Goal: Transaction & Acquisition: Purchase product/service

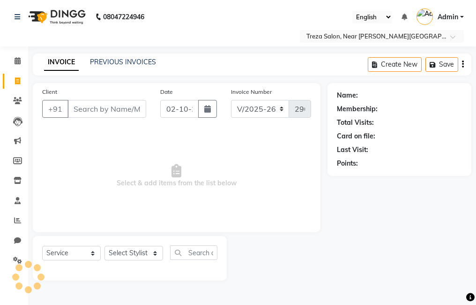
select select "7633"
select select "service"
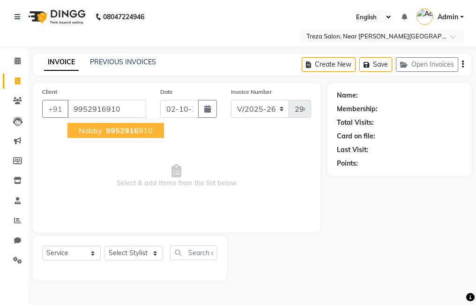
type input "9952916910"
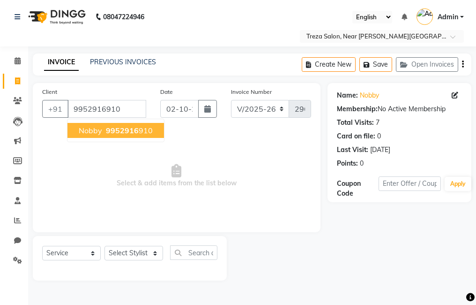
click at [94, 131] on span "Nobby" at bounding box center [90, 130] width 23 height 9
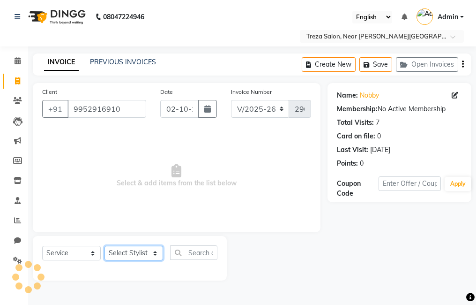
click at [137, 258] on select "Select Stylist [PERSON_NAME] Anju [PERSON_NAME] [PERSON_NAME] Jeeshma [PERSON_N…" at bounding box center [133, 253] width 59 height 15
click at [209, 222] on span "Select & add items from the list below" at bounding box center [176, 176] width 269 height 94
click at [143, 248] on select "Select Stylist [PERSON_NAME] Anju [PERSON_NAME] [PERSON_NAME] Jeeshma [PERSON_N…" at bounding box center [133, 253] width 59 height 15
select select "92210"
click at [104, 246] on select "Select Stylist [PERSON_NAME] Anju [PERSON_NAME] [PERSON_NAME] Jeeshma [PERSON_N…" at bounding box center [133, 253] width 59 height 15
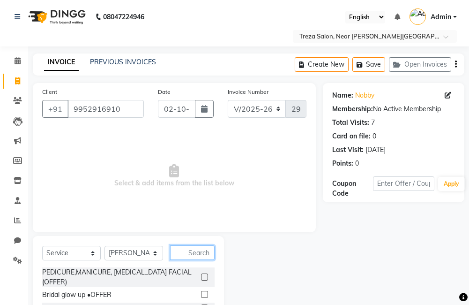
click at [183, 251] on input "text" at bounding box center [192, 252] width 45 height 15
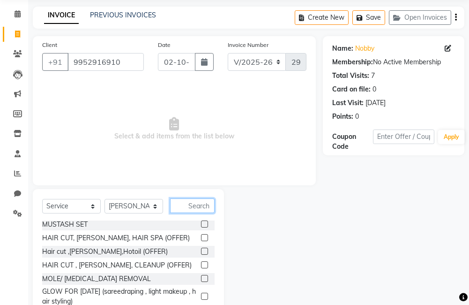
scroll to position [94, 0]
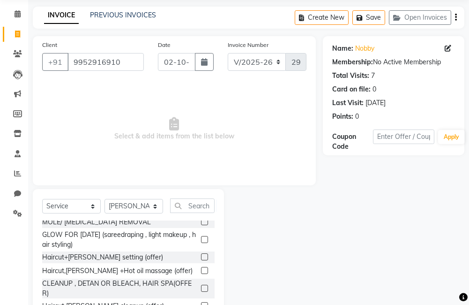
click at [201, 258] on label at bounding box center [204, 256] width 7 height 7
click at [201, 258] on input "checkbox" at bounding box center [204, 257] width 6 height 6
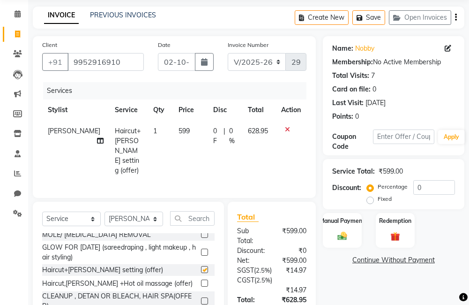
checkbox input "false"
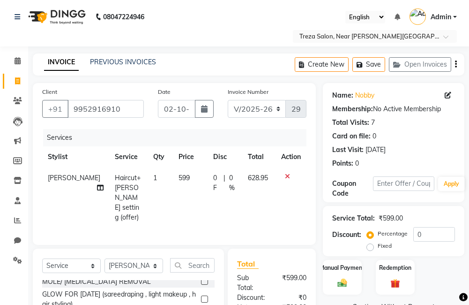
click at [456, 65] on icon "button" at bounding box center [456, 64] width 2 height 0
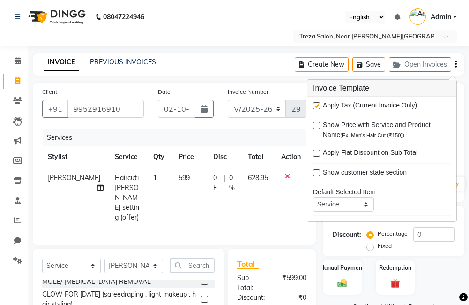
click at [320, 107] on label at bounding box center [316, 105] width 7 height 7
click at [319, 107] on input "checkbox" at bounding box center [316, 106] width 6 height 6
checkbox input "false"
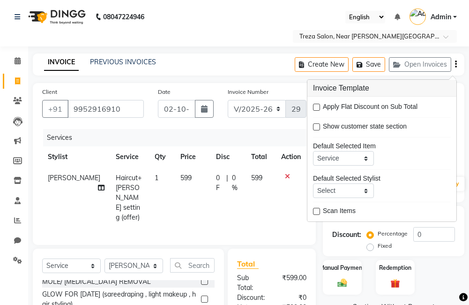
scroll to position [104, 0]
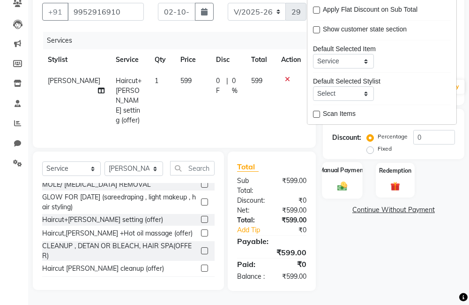
click at [331, 178] on div "Manual Payment" at bounding box center [342, 180] width 40 height 37
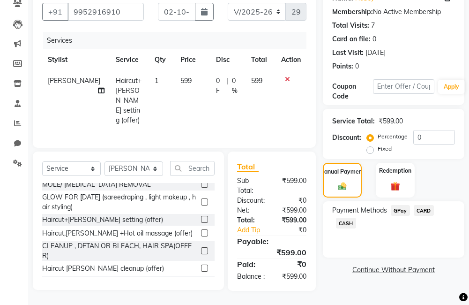
click at [401, 205] on span "GPay" at bounding box center [400, 210] width 19 height 11
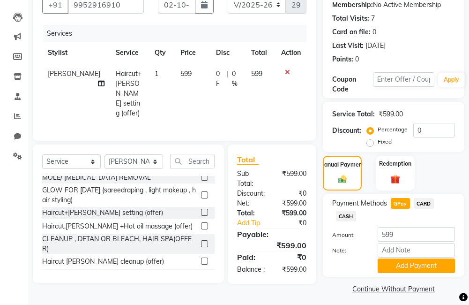
scroll to position [109, 0]
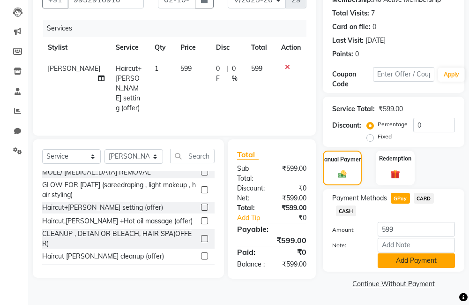
click at [425, 260] on button "Add Payment" at bounding box center [416, 260] width 77 height 15
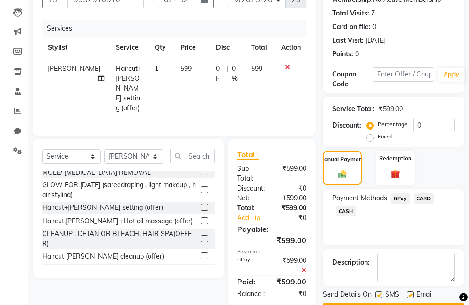
scroll to position [136, 0]
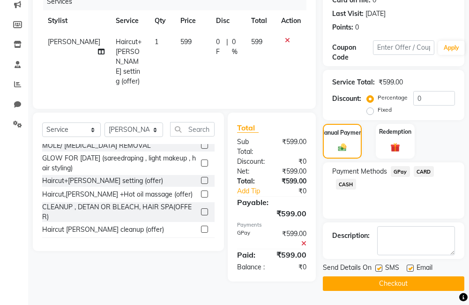
click at [392, 282] on button "Checkout" at bounding box center [394, 283] width 142 height 15
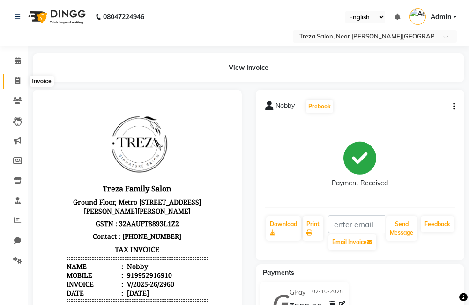
click at [13, 81] on span at bounding box center [17, 81] width 16 height 11
select select "service"
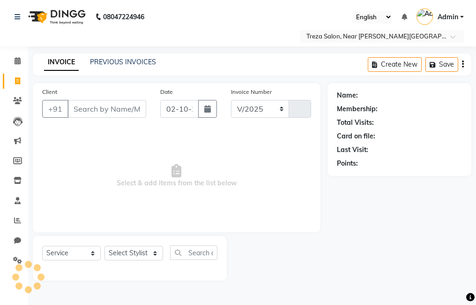
select select "7633"
type input "2961"
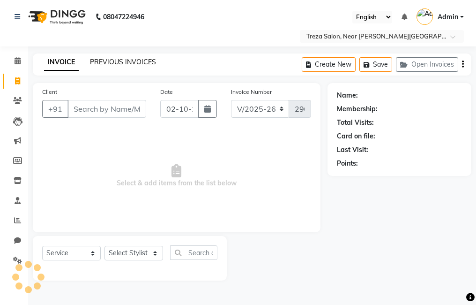
click at [116, 60] on link "PREVIOUS INVOICES" at bounding box center [123, 62] width 66 height 8
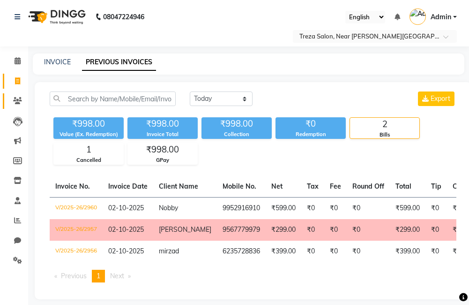
drag, startPoint x: 0, startPoint y: 128, endPoint x: 13, endPoint y: 103, distance: 27.9
drag, startPoint x: 13, startPoint y: 103, endPoint x: 343, endPoint y: 88, distance: 331.2
click at [335, 88] on div "[DATE] [DATE] Custom Range Export ₹998.00 Value (Ex. Redemption) ₹998.00 Invoic…" at bounding box center [253, 190] width 437 height 217
drag, startPoint x: 86, startPoint y: 153, endPoint x: 79, endPoint y: 162, distance: 12.0
click at [79, 162] on div "1 Cancelled" at bounding box center [88, 153] width 70 height 22
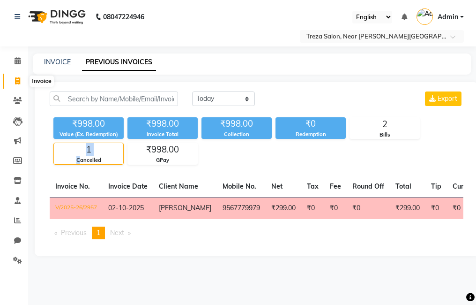
click at [17, 82] on icon at bounding box center [17, 80] width 5 height 7
select select "service"
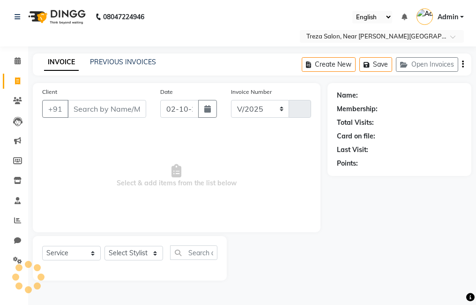
select select "7633"
type input "2961"
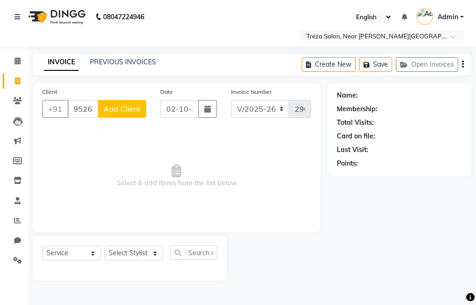
type input "9526253539"
click at [109, 108] on span "Add Client" at bounding box center [122, 108] width 37 height 9
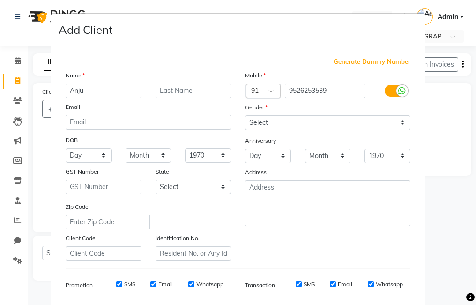
type input "Anju"
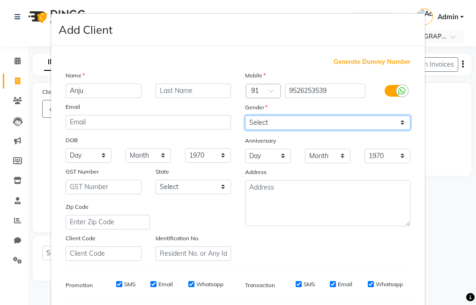
click at [280, 122] on select "Select [DEMOGRAPHIC_DATA] [DEMOGRAPHIC_DATA] Other Prefer Not To Say" at bounding box center [327, 122] width 165 height 15
select select "[DEMOGRAPHIC_DATA]"
click at [245, 115] on select "Select [DEMOGRAPHIC_DATA] [DEMOGRAPHIC_DATA] Other Prefer Not To Say" at bounding box center [327, 122] width 165 height 15
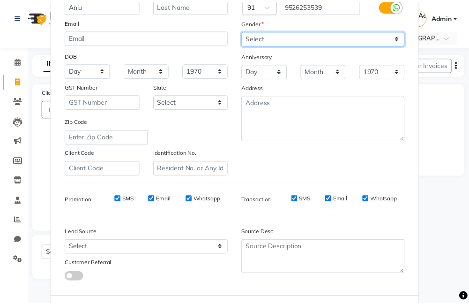
scroll to position [128, 0]
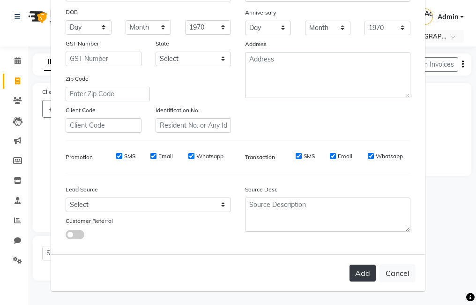
click at [354, 272] on button "Add" at bounding box center [363, 272] width 26 height 17
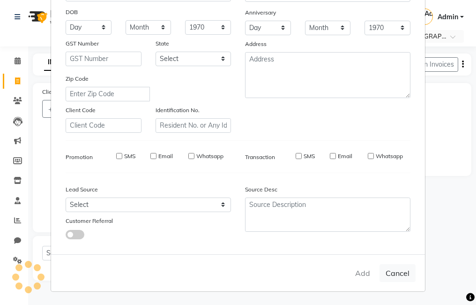
select select
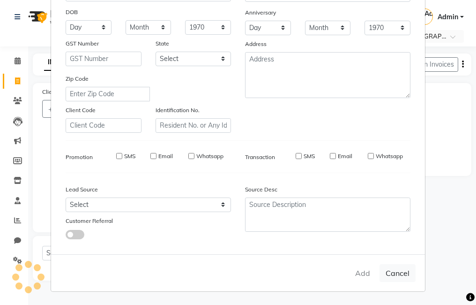
select select
checkbox input "false"
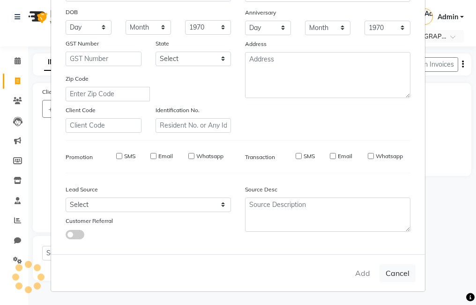
checkbox input "false"
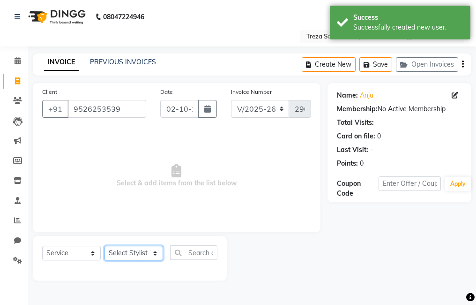
click at [132, 247] on select "Select Stylist [PERSON_NAME] Anju [PERSON_NAME] [PERSON_NAME] Jeeshma [PERSON_N…" at bounding box center [133, 253] width 59 height 15
select select "79935"
click at [104, 246] on select "Select Stylist [PERSON_NAME] Anju [PERSON_NAME] [PERSON_NAME] Jeeshma [PERSON_N…" at bounding box center [133, 253] width 59 height 15
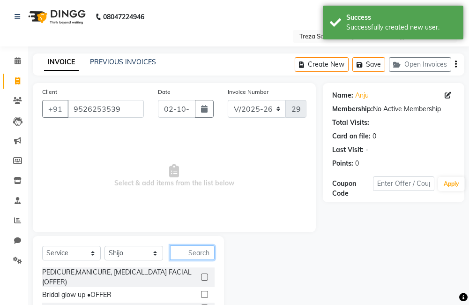
click at [190, 254] on input "text" at bounding box center [192, 252] width 45 height 15
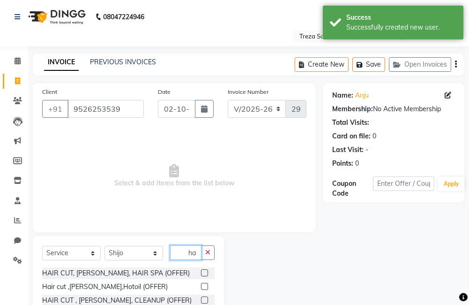
scroll to position [0, 0]
type input "h"
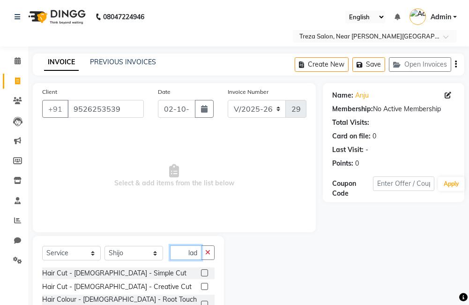
scroll to position [0, 0]
type input "lad"
drag, startPoint x: 197, startPoint y: 289, endPoint x: 203, endPoint y: 287, distance: 6.8
click at [201, 289] on label at bounding box center [204, 286] width 7 height 7
click at [201, 289] on input "checkbox" at bounding box center [204, 287] width 6 height 6
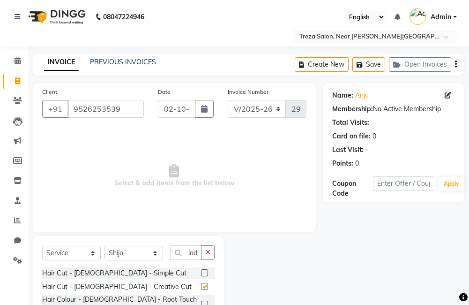
scroll to position [0, 0]
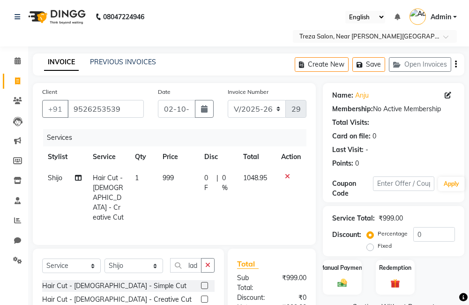
checkbox input "false"
click at [455, 65] on icon "button" at bounding box center [456, 64] width 2 height 0
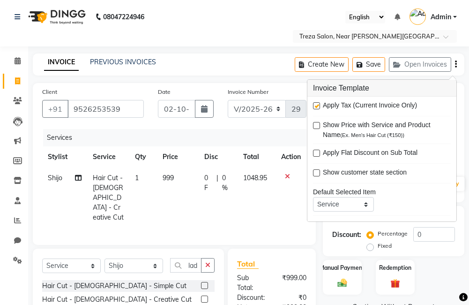
click at [315, 104] on label at bounding box center [316, 105] width 7 height 7
click at [315, 104] on input "checkbox" at bounding box center [316, 106] width 6 height 6
checkbox input "false"
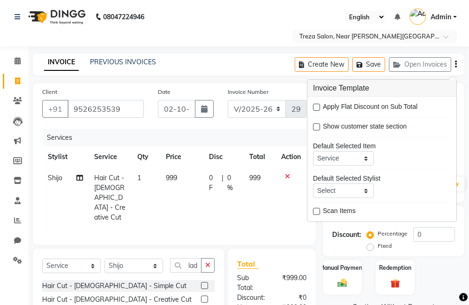
scroll to position [94, 0]
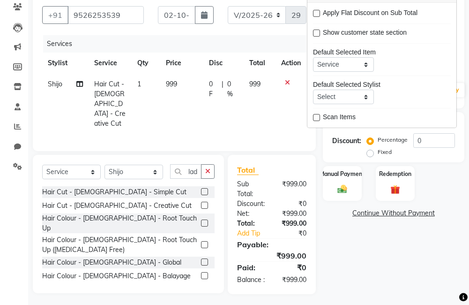
drag, startPoint x: 344, startPoint y: 261, endPoint x: 342, endPoint y: 237, distance: 24.4
click at [344, 258] on div "Name: Anju Membership: No Active Membership Total Visits: Card on file: 0 Last …" at bounding box center [397, 141] width 149 height 305
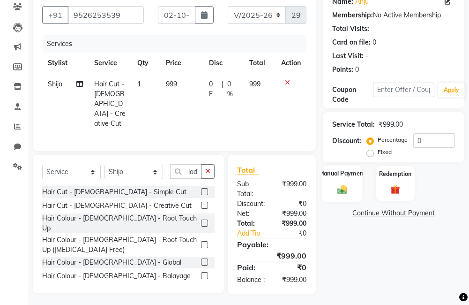
click at [340, 190] on img at bounding box center [343, 189] width 16 height 11
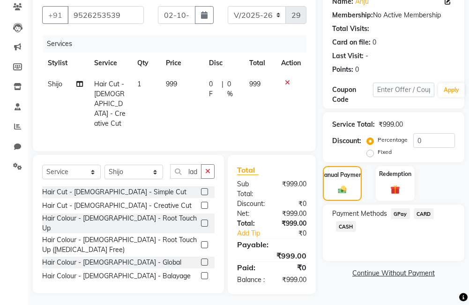
click at [400, 215] on span "GPay" at bounding box center [400, 213] width 19 height 11
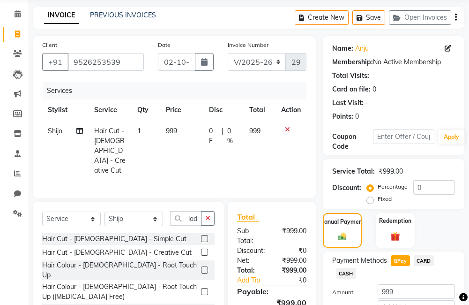
scroll to position [109, 0]
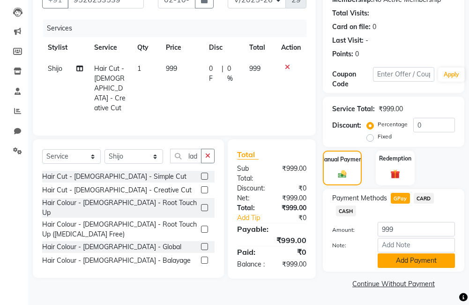
click at [406, 261] on button "Add Payment" at bounding box center [416, 260] width 77 height 15
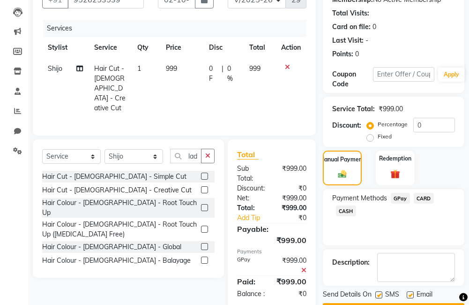
scroll to position [136, 0]
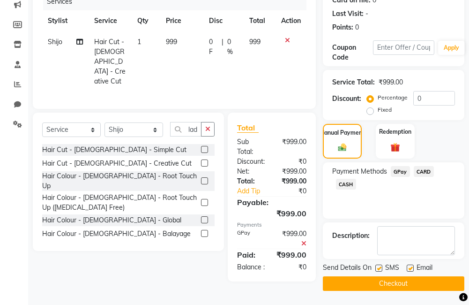
click at [406, 280] on button "Checkout" at bounding box center [394, 283] width 142 height 15
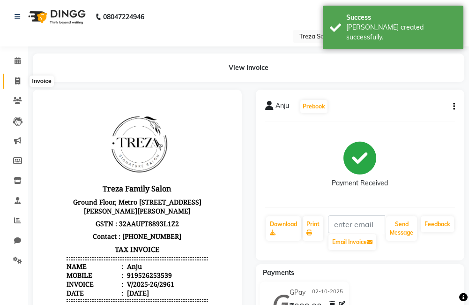
click at [13, 82] on span at bounding box center [17, 81] width 16 height 11
select select "service"
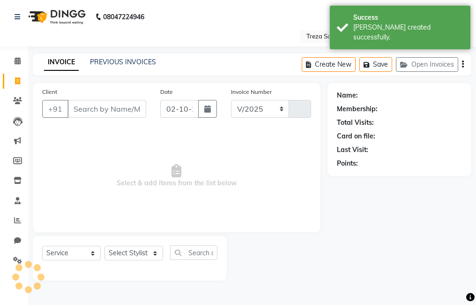
select select "7633"
type input "2962"
click at [105, 111] on input "Client" at bounding box center [106, 109] width 79 height 18
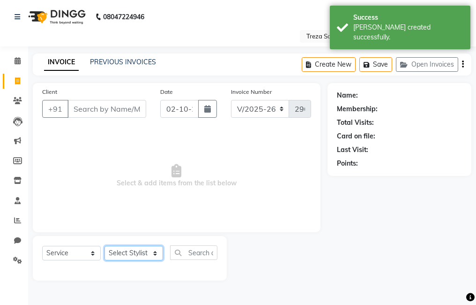
click at [124, 257] on select "Select Stylist [PERSON_NAME] Anju [PERSON_NAME] [PERSON_NAME] Jeeshma [PERSON_N…" at bounding box center [133, 253] width 59 height 15
click at [179, 176] on icon at bounding box center [177, 170] width 10 height 13
click at [110, 113] on input "Client" at bounding box center [106, 109] width 79 height 18
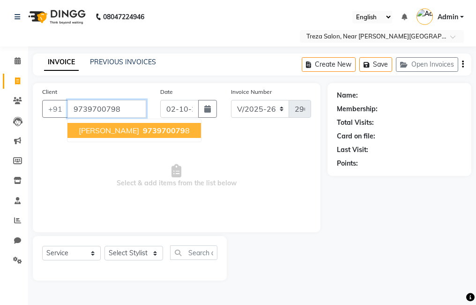
type input "9739700798"
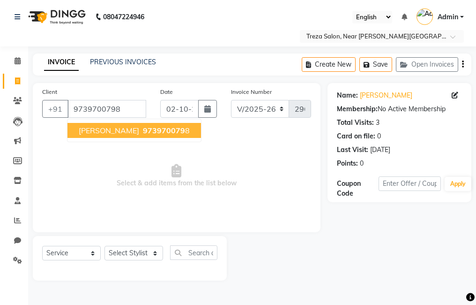
click at [152, 127] on span "973970079" at bounding box center [164, 130] width 42 height 9
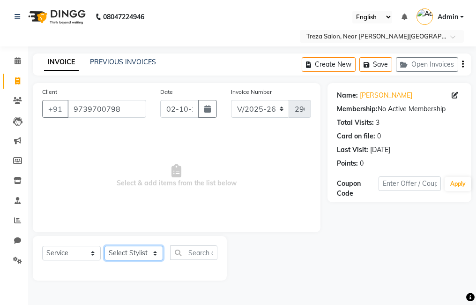
click at [128, 254] on select "Select Stylist [PERSON_NAME] Anju [PERSON_NAME] [PERSON_NAME] Jeeshma [PERSON_N…" at bounding box center [133, 253] width 59 height 15
click at [104, 246] on select "Select Stylist [PERSON_NAME] Anju [PERSON_NAME] [PERSON_NAME] Jeeshma [PERSON_N…" at bounding box center [133, 253] width 59 height 15
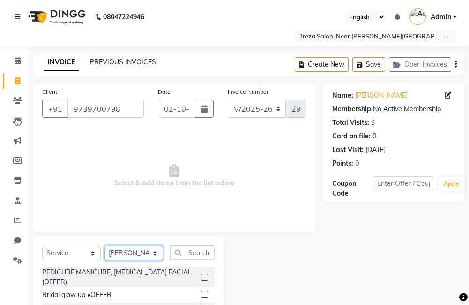
click at [123, 253] on select "Select Stylist [PERSON_NAME] Anju [PERSON_NAME] [PERSON_NAME] Jeeshma [PERSON_N…" at bounding box center [133, 253] width 59 height 15
select select "81285"
click at [104, 246] on select "Select Stylist [PERSON_NAME] Anju [PERSON_NAME] [PERSON_NAME] Jeeshma [PERSON_N…" at bounding box center [133, 253] width 59 height 15
click at [196, 260] on div "Select Service Product Membership Package Voucher Prepaid Gift Card Select Styl…" at bounding box center [128, 256] width 172 height 22
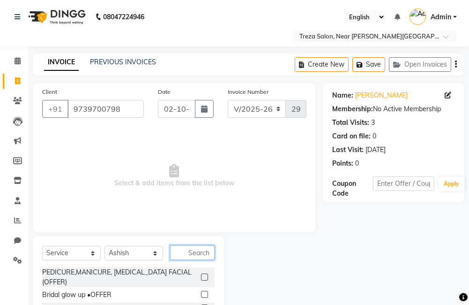
click at [194, 257] on input "text" at bounding box center [192, 252] width 45 height 15
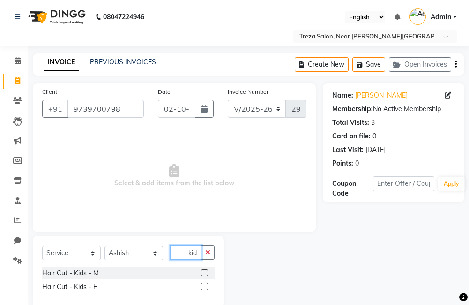
scroll to position [0, 3]
type input "kids"
click at [203, 269] on label at bounding box center [204, 272] width 7 height 7
click at [203, 270] on input "checkbox" at bounding box center [204, 273] width 6 height 6
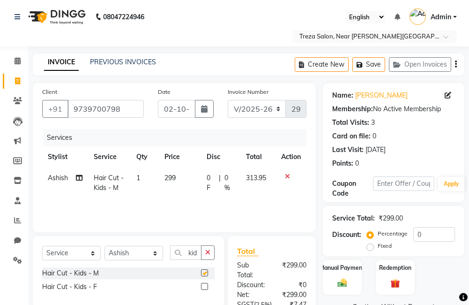
checkbox input "false"
click at [455, 65] on icon "button" at bounding box center [456, 64] width 2 height 0
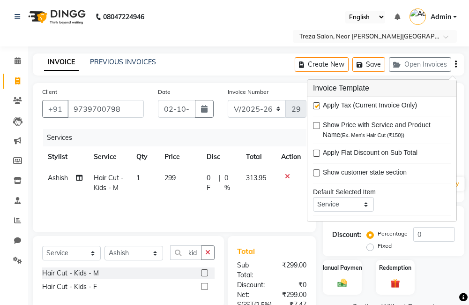
click at [316, 106] on label at bounding box center [316, 105] width 7 height 7
click at [316, 106] on input "checkbox" at bounding box center [316, 106] width 6 height 6
checkbox input "false"
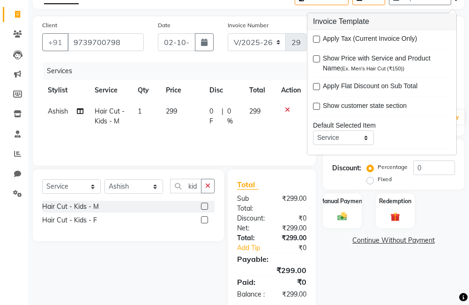
scroll to position [94, 0]
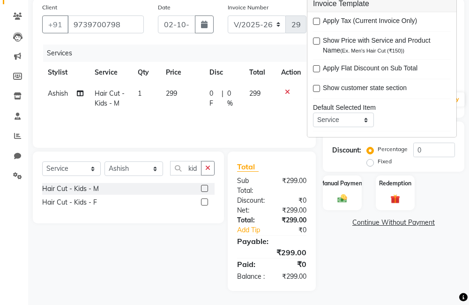
click at [358, 265] on div "Name: [PERSON_NAME] Membership: No Active Membership Total Visits: 3 Card on fi…" at bounding box center [397, 145] width 149 height 292
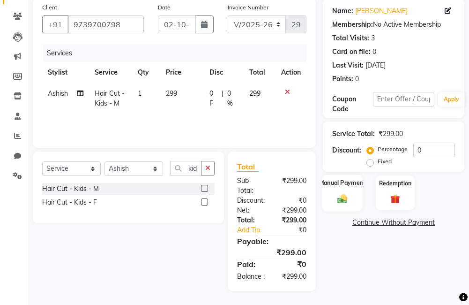
click at [343, 178] on label "Manual Payment" at bounding box center [342, 182] width 47 height 9
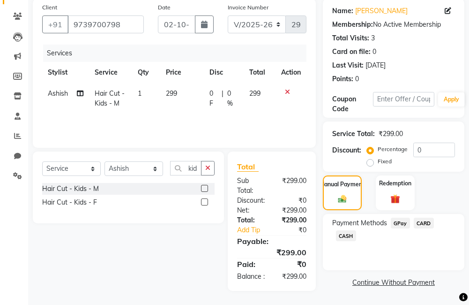
click at [395, 217] on span "GPay" at bounding box center [400, 222] width 19 height 11
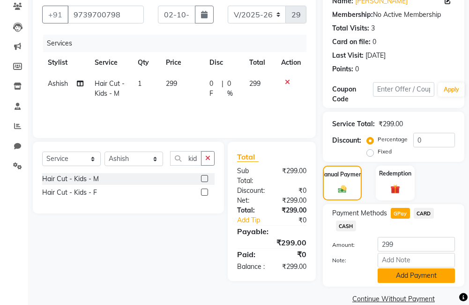
click at [411, 281] on button "Add Payment" at bounding box center [416, 275] width 77 height 15
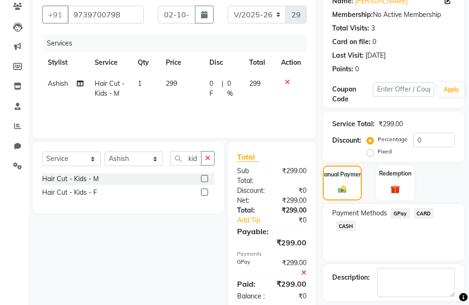
scroll to position [136, 0]
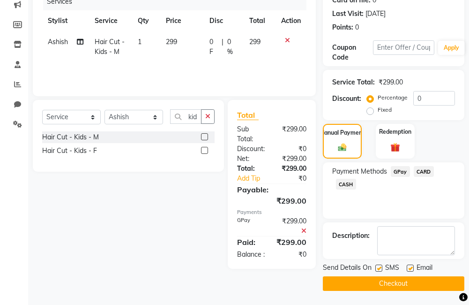
click at [411, 282] on button "Checkout" at bounding box center [394, 283] width 142 height 15
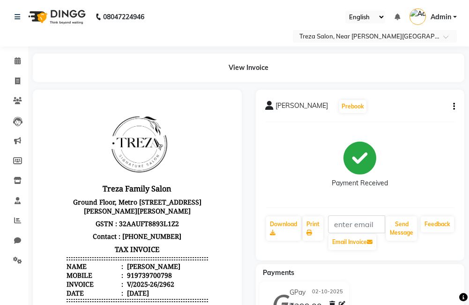
click at [411, 282] on div "GPay [DATE] ₹299.00 Added on [DATE]" at bounding box center [360, 304] width 223 height 46
click at [19, 82] on icon at bounding box center [17, 80] width 5 height 7
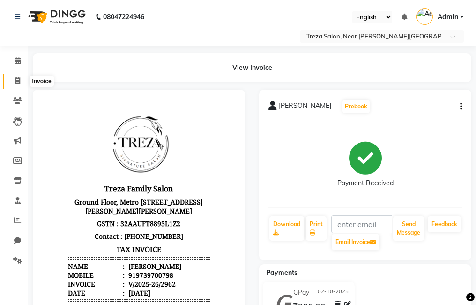
select select "7633"
select select "service"
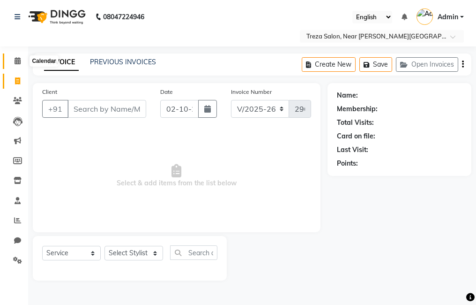
click at [17, 65] on span at bounding box center [17, 61] width 16 height 11
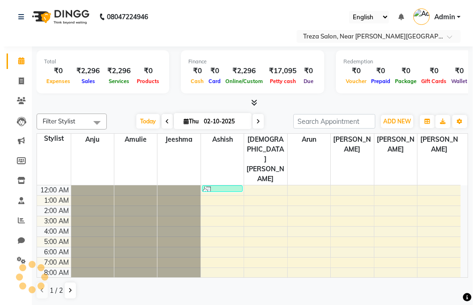
scroll to position [62, 0]
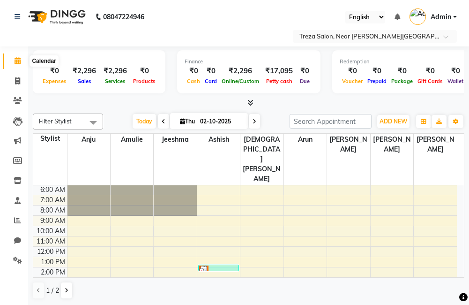
click at [19, 62] on icon at bounding box center [18, 60] width 6 height 7
click at [13, 82] on span at bounding box center [17, 81] width 16 height 11
select select "service"
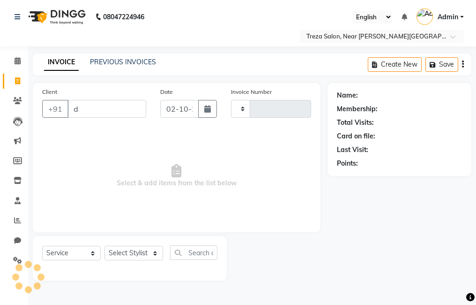
type input "de"
type input "2963"
select select "7633"
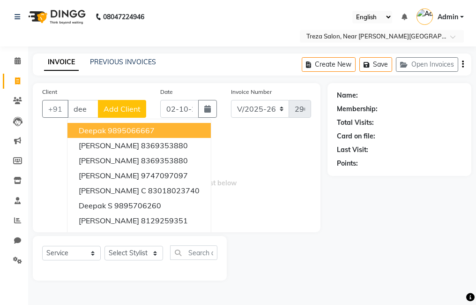
click at [175, 127] on button "Deepak 9895066667" at bounding box center [138, 130] width 143 height 15
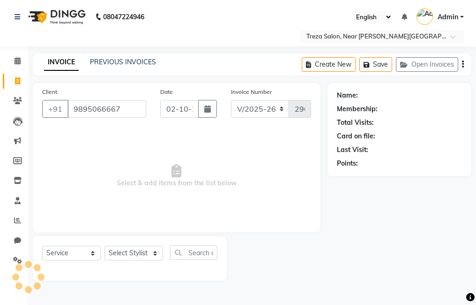
type input "9895066667"
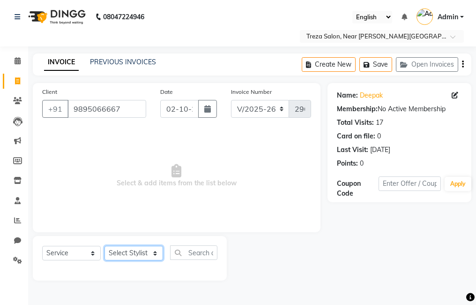
click at [151, 257] on select "Select Stylist [PERSON_NAME] Anju [PERSON_NAME] [PERSON_NAME] Jeeshma [PERSON_N…" at bounding box center [133, 253] width 59 height 15
click at [104, 246] on select "Select Stylist [PERSON_NAME] Anju [PERSON_NAME] [PERSON_NAME] Jeeshma [PERSON_N…" at bounding box center [133, 253] width 59 height 15
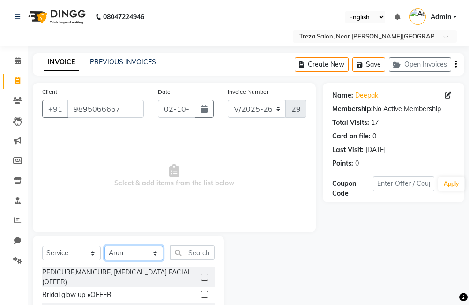
click at [150, 246] on select "Select Stylist [PERSON_NAME] Anju [PERSON_NAME] [PERSON_NAME] Jeeshma [PERSON_N…" at bounding box center [133, 253] width 59 height 15
select select "90712"
click at [104, 246] on select "Select Stylist [PERSON_NAME] Anju [PERSON_NAME] [PERSON_NAME] Jeeshma [PERSON_N…" at bounding box center [133, 253] width 59 height 15
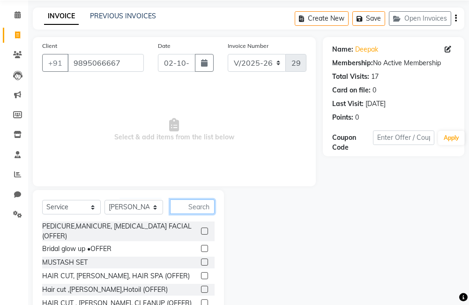
click at [199, 207] on input "text" at bounding box center [192, 206] width 45 height 15
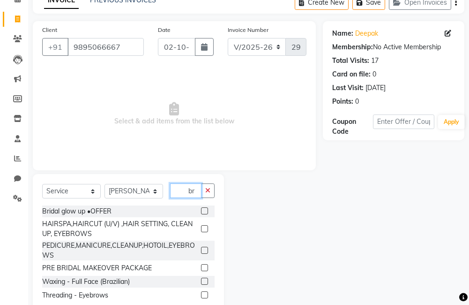
scroll to position [63, 0]
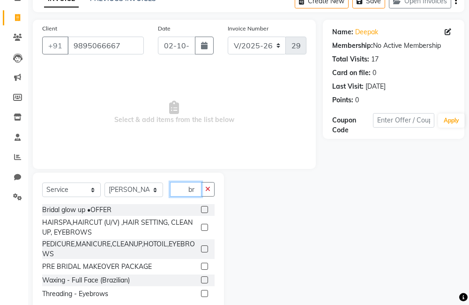
type input "b"
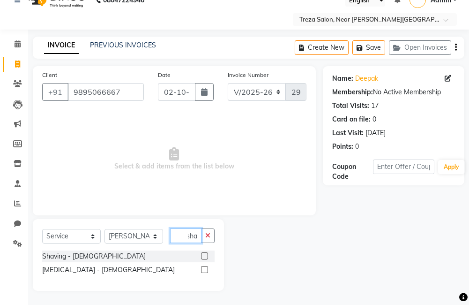
scroll to position [0, 5]
type input "shav"
click at [204, 255] on label at bounding box center [204, 255] width 7 height 7
click at [204, 255] on input "checkbox" at bounding box center [204, 256] width 6 height 6
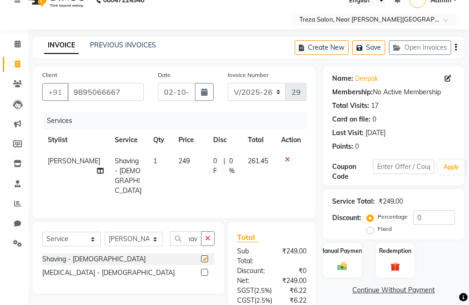
scroll to position [0, 0]
checkbox input "false"
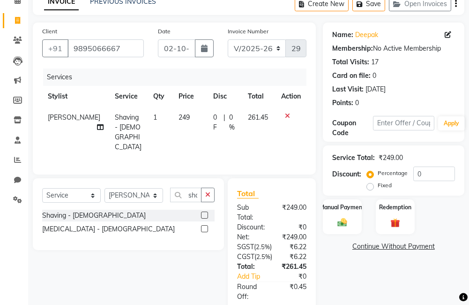
scroll to position [63, 0]
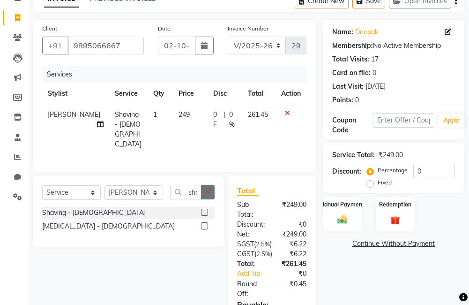
click at [206, 190] on icon "button" at bounding box center [207, 191] width 5 height 7
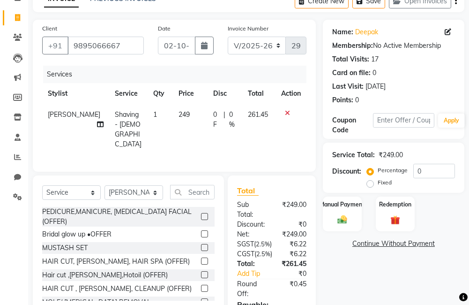
click at [287, 113] on icon at bounding box center [287, 113] width 5 height 7
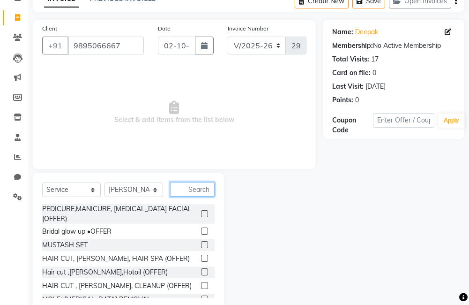
click at [193, 192] on input "text" at bounding box center [192, 189] width 45 height 15
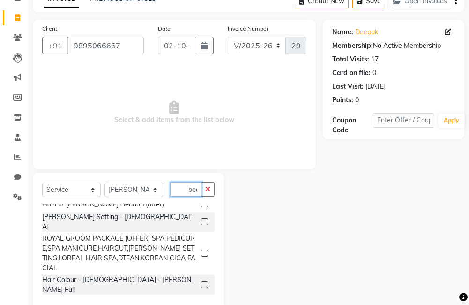
scroll to position [0, 2]
type input "bea"
click at [201, 218] on label at bounding box center [204, 221] width 7 height 7
click at [201, 219] on input "checkbox" at bounding box center [204, 222] width 6 height 6
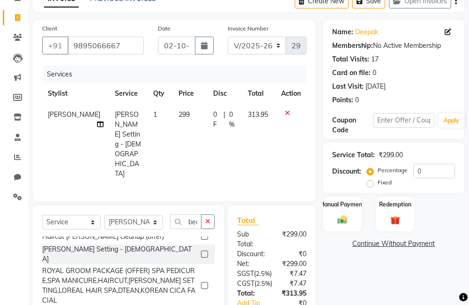
checkbox input "false"
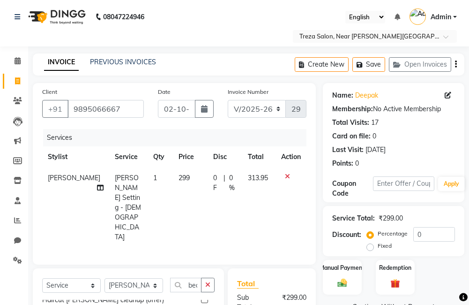
click at [455, 64] on icon "button" at bounding box center [456, 64] width 2 height 0
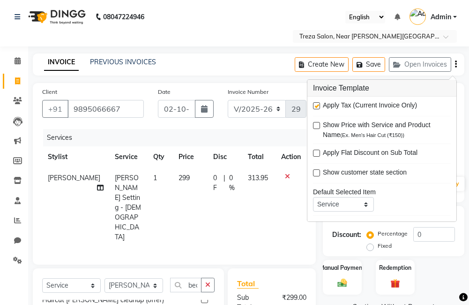
click at [351, 99] on div "Apply Tax (Current Invoice Only) Show Price with Service and Product Name (Ex. …" at bounding box center [381, 159] width 149 height 125
click at [316, 106] on label at bounding box center [316, 105] width 7 height 7
click at [316, 106] on input "checkbox" at bounding box center [316, 106] width 6 height 6
checkbox input "false"
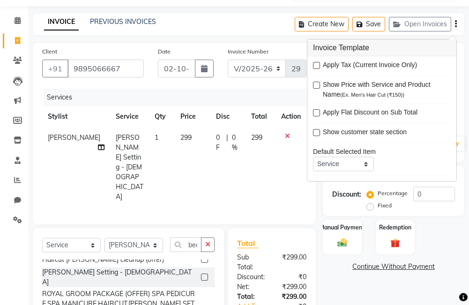
scroll to position [51, 0]
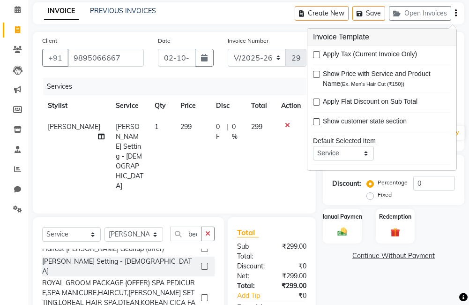
click at [180, 128] on span "299" at bounding box center [185, 126] width 11 height 8
select select "90712"
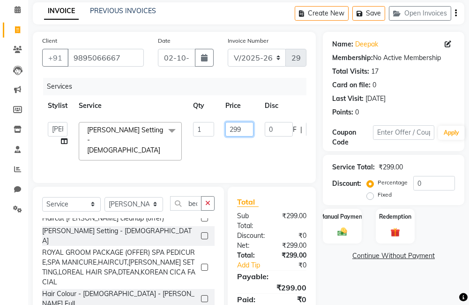
click at [245, 130] on input "299" at bounding box center [239, 129] width 28 height 15
type input "2"
type input "300"
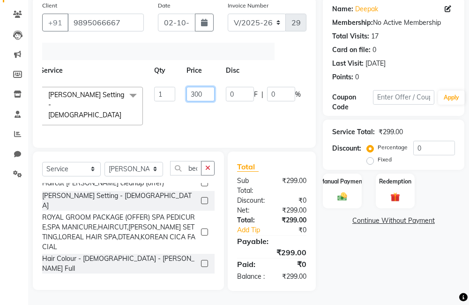
scroll to position [0, 97]
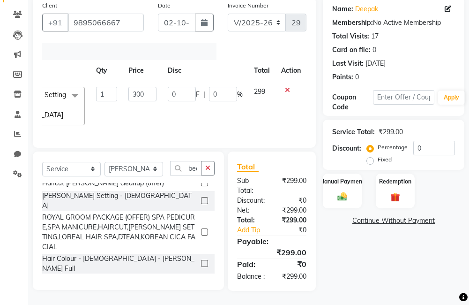
click at [373, 260] on div "Name: Deepak Membership: No Active Membership Total Visits: 17 Card on file: 0 …" at bounding box center [397, 144] width 149 height 294
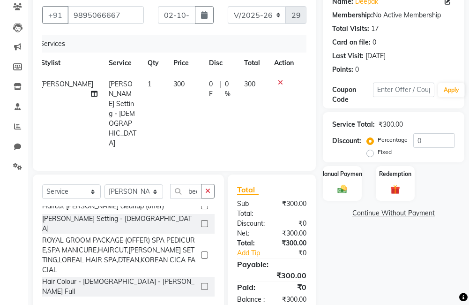
scroll to position [94, 0]
click at [346, 179] on div "Manual Payment" at bounding box center [342, 182] width 40 height 37
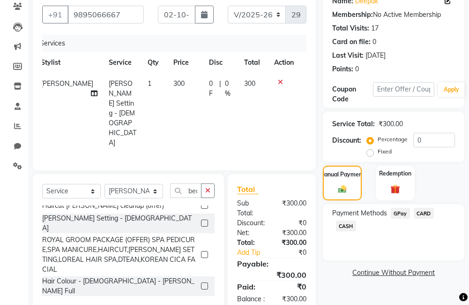
click at [400, 211] on span "GPay" at bounding box center [400, 213] width 19 height 11
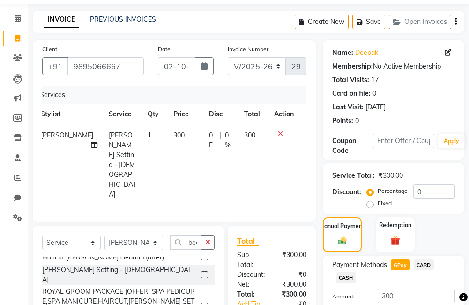
scroll to position [100, 0]
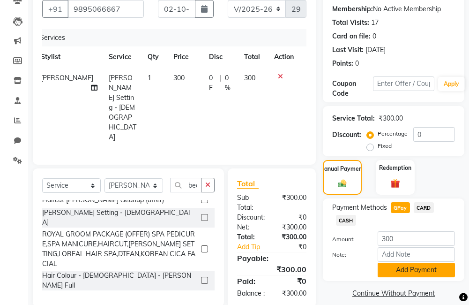
click at [412, 272] on button "Add Payment" at bounding box center [416, 269] width 77 height 15
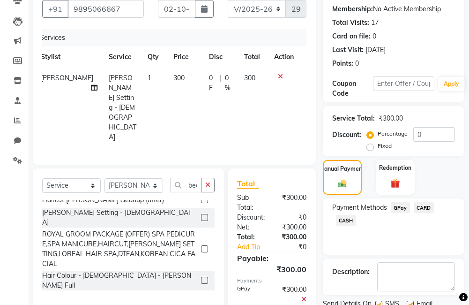
scroll to position [136, 0]
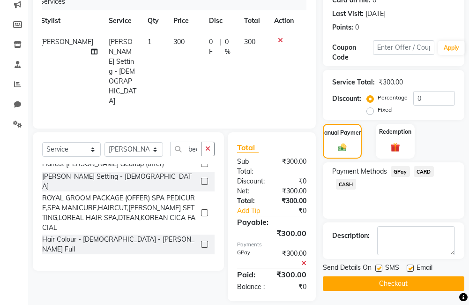
click at [404, 172] on span "GPay" at bounding box center [400, 171] width 19 height 11
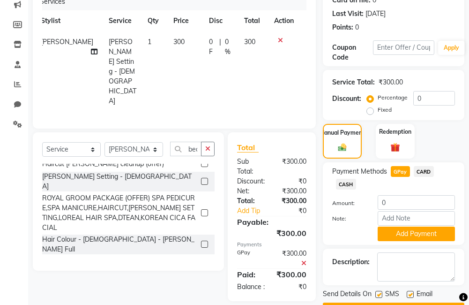
scroll to position [162, 0]
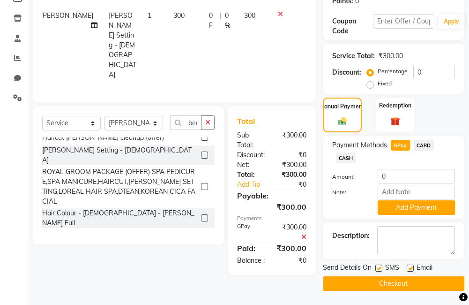
click at [398, 285] on button "Checkout" at bounding box center [394, 283] width 142 height 15
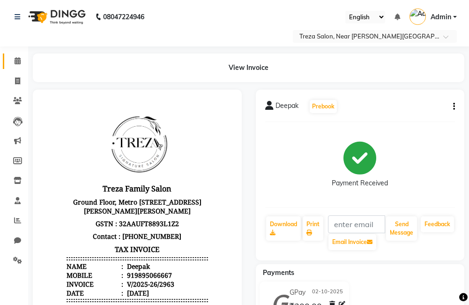
click at [17, 61] on icon at bounding box center [18, 60] width 6 height 7
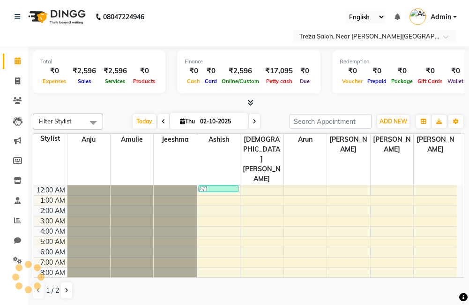
scroll to position [62, 0]
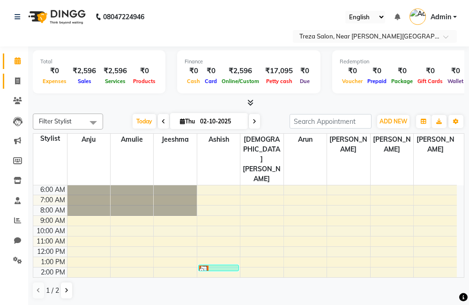
click at [17, 79] on icon at bounding box center [17, 80] width 5 height 7
select select "service"
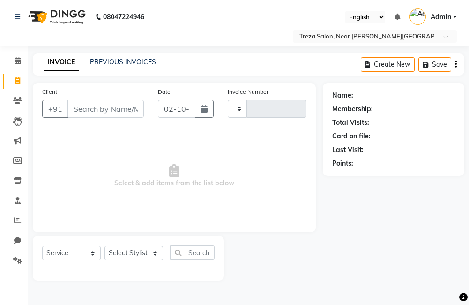
type input "2964"
select select "7633"
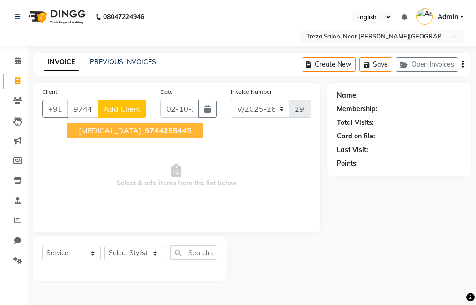
click at [145, 127] on span "97442554" at bounding box center [163, 130] width 37 height 9
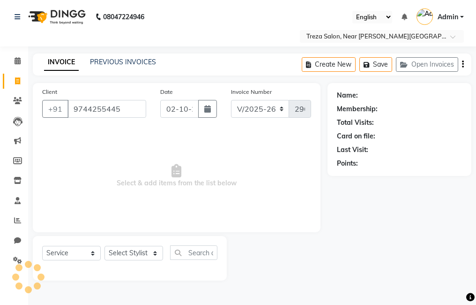
type input "9744255445"
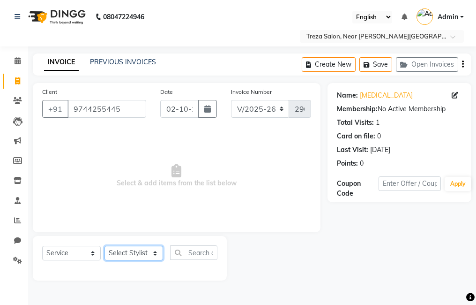
click at [150, 257] on select "Select Stylist [PERSON_NAME] Anju [PERSON_NAME] [PERSON_NAME] Jeeshma [PERSON_N…" at bounding box center [133, 253] width 59 height 15
select select "67449"
click at [104, 246] on select "Select Stylist [PERSON_NAME] Anju [PERSON_NAME] [PERSON_NAME] Jeeshma [PERSON_N…" at bounding box center [133, 253] width 59 height 15
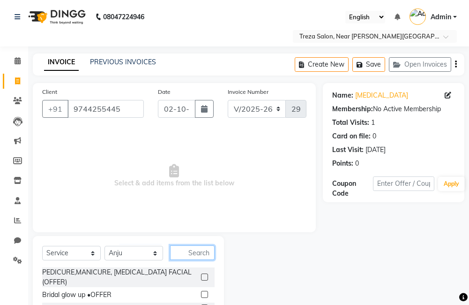
click at [200, 256] on input "text" at bounding box center [192, 252] width 45 height 15
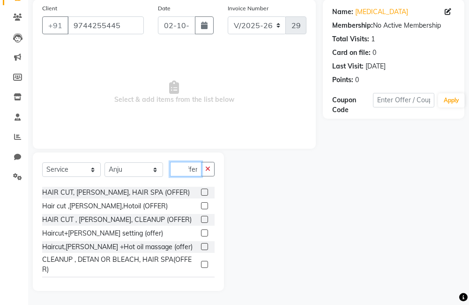
scroll to position [34, 0]
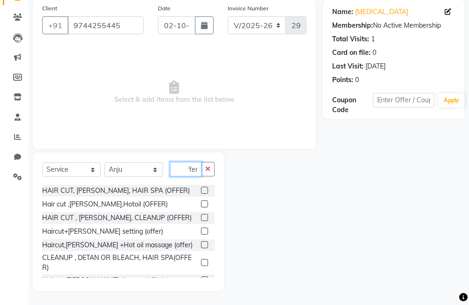
type input "offer"
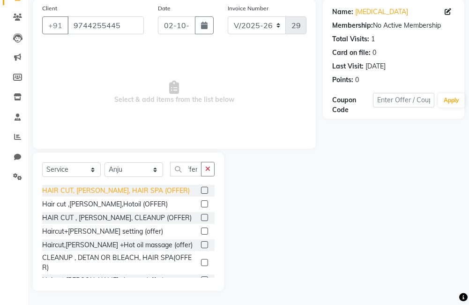
click at [156, 193] on div "HAIR CUT, [PERSON_NAME], HAIR SPA (OFFER)" at bounding box center [116, 191] width 148 height 10
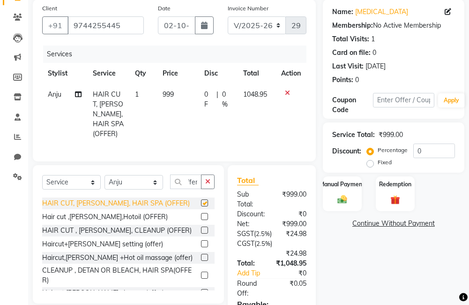
scroll to position [0, 0]
checkbox input "false"
click at [285, 96] on icon at bounding box center [287, 93] width 5 height 7
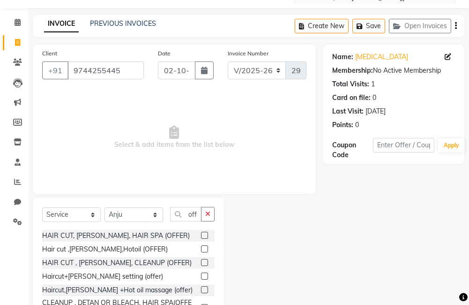
scroll to position [47, 0]
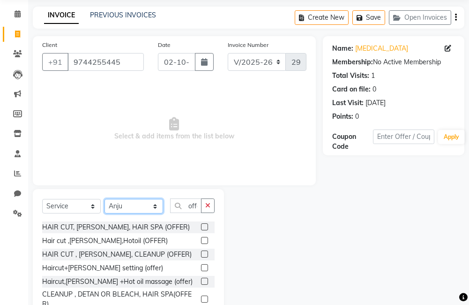
click at [143, 206] on select "Select Stylist [PERSON_NAME] Anju [PERSON_NAME] [PERSON_NAME] Jeeshma [PERSON_N…" at bounding box center [133, 206] width 59 height 15
select select "85969"
click at [104, 199] on select "Select Stylist [PERSON_NAME] Anju [PERSON_NAME] [PERSON_NAME] Jeeshma [PERSON_N…" at bounding box center [133, 206] width 59 height 15
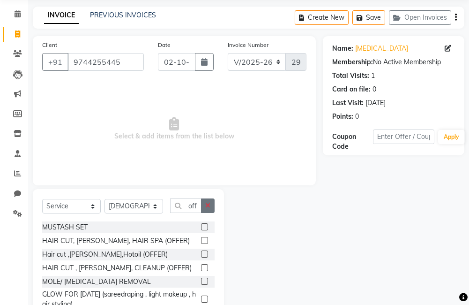
click at [208, 212] on button "button" at bounding box center [208, 205] width 14 height 15
click at [198, 211] on input "text" at bounding box center [192, 205] width 45 height 15
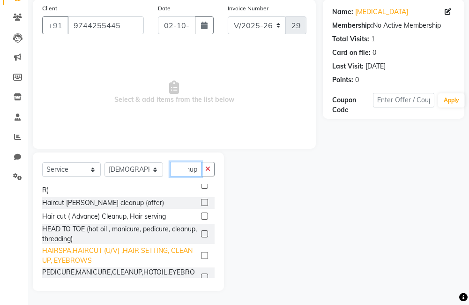
scroll to position [0, 0]
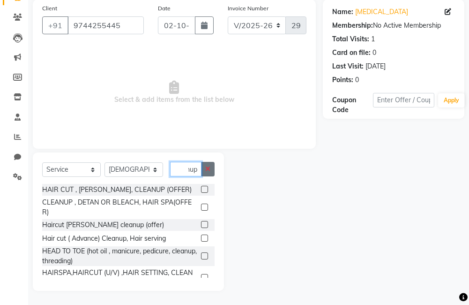
type input "cleanup"
click at [209, 170] on icon "button" at bounding box center [207, 168] width 5 height 7
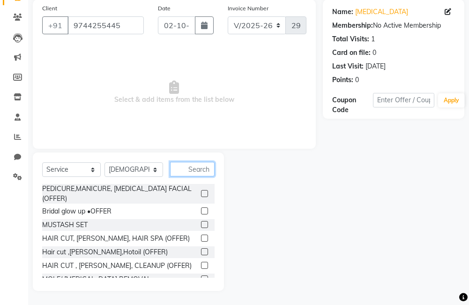
click at [189, 173] on input "text" at bounding box center [192, 169] width 45 height 15
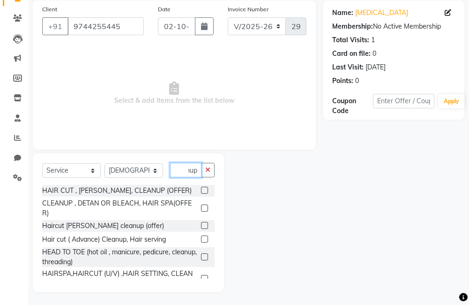
scroll to position [83, 0]
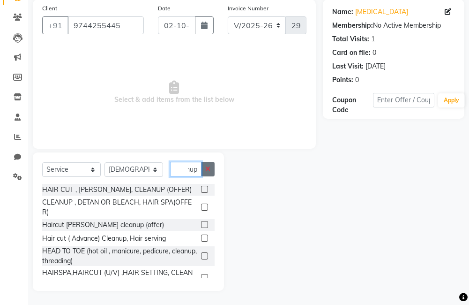
type input "cleanup"
click at [210, 165] on icon "button" at bounding box center [207, 168] width 5 height 7
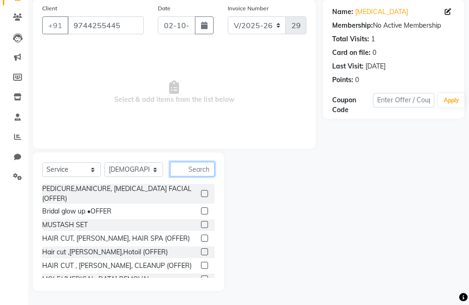
click at [203, 170] on input "text" at bounding box center [192, 169] width 45 height 15
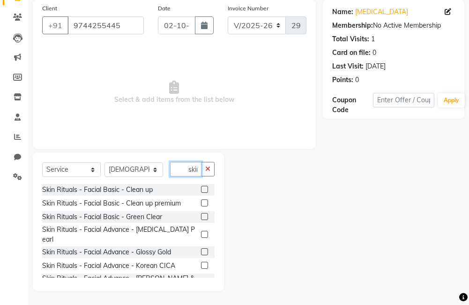
scroll to position [0, 3]
type input "skin"
click at [201, 188] on label at bounding box center [204, 189] width 7 height 7
click at [201, 188] on input "checkbox" at bounding box center [204, 190] width 6 height 6
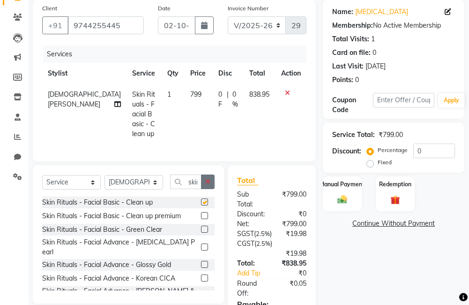
checkbox input "false"
click at [209, 178] on icon "button" at bounding box center [207, 181] width 5 height 7
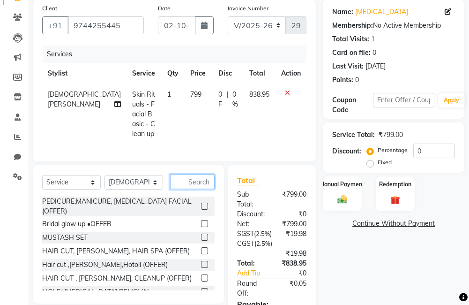
click at [190, 178] on input "text" at bounding box center [192, 181] width 45 height 15
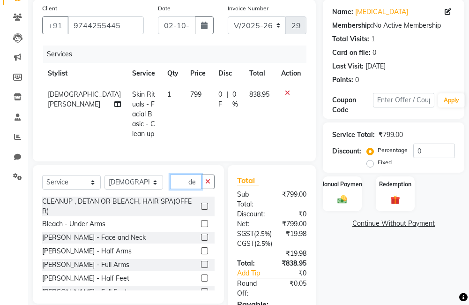
type input "de"
click at [201, 233] on label at bounding box center [204, 236] width 7 height 7
click at [201, 234] on input "checkbox" at bounding box center [204, 237] width 6 height 6
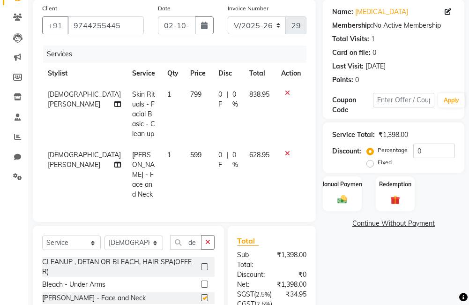
checkbox input "false"
click at [205, 235] on button "button" at bounding box center [208, 242] width 14 height 15
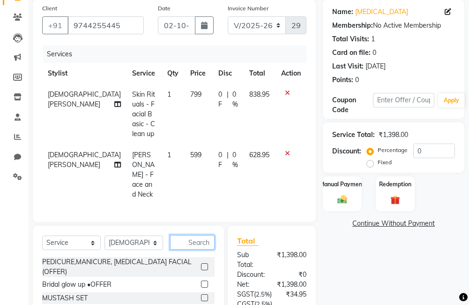
click at [194, 235] on input "text" at bounding box center [192, 242] width 45 height 15
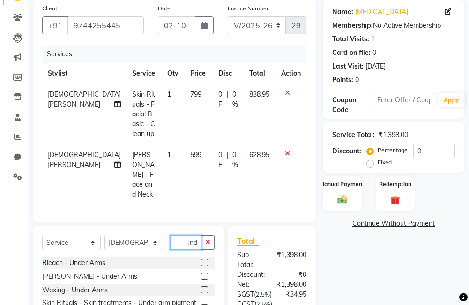
scroll to position [0, 6]
type input "unde"
click at [205, 286] on label at bounding box center [204, 289] width 7 height 7
click at [205, 287] on input "checkbox" at bounding box center [204, 290] width 6 height 6
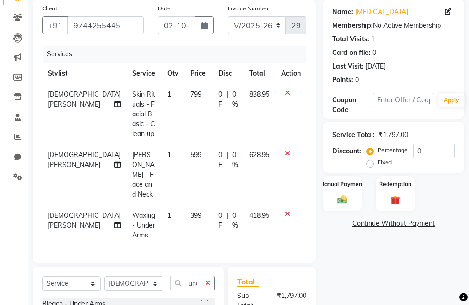
checkbox input "false"
click at [209, 279] on icon "button" at bounding box center [207, 282] width 5 height 7
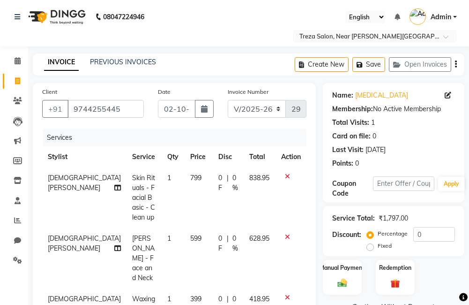
click at [287, 179] on icon at bounding box center [287, 176] width 5 height 7
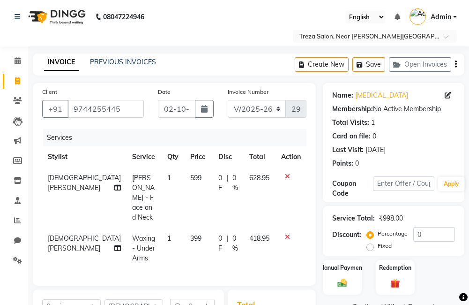
click at [287, 179] on icon at bounding box center [287, 176] width 5 height 7
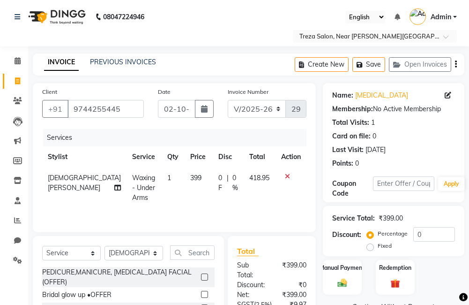
click at [287, 179] on icon at bounding box center [287, 176] width 5 height 7
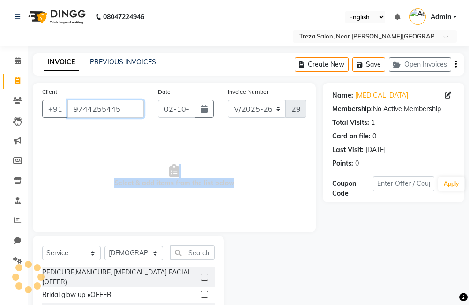
click at [127, 108] on input "9744255445" at bounding box center [105, 109] width 76 height 18
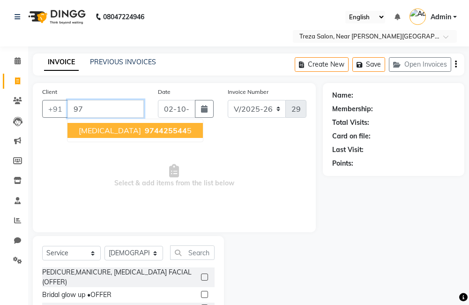
type input "9"
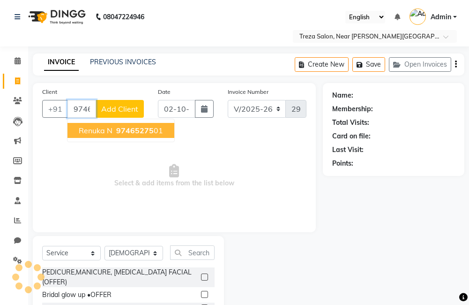
type input "9746527501"
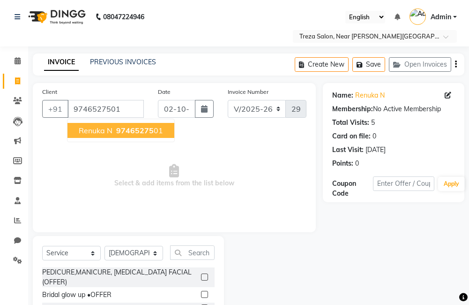
click at [159, 126] on ngb-highlight "97465275 01" at bounding box center [138, 130] width 49 height 9
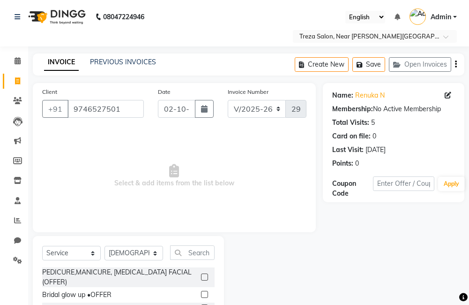
click at [199, 260] on div "Select Service Product Membership Package Voucher Prepaid Gift Card Select Styl…" at bounding box center [128, 256] width 172 height 22
click at [194, 245] on input "text" at bounding box center [192, 252] width 45 height 15
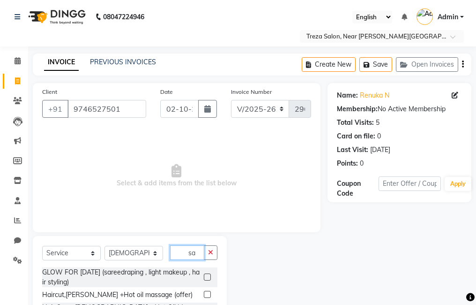
type input "s"
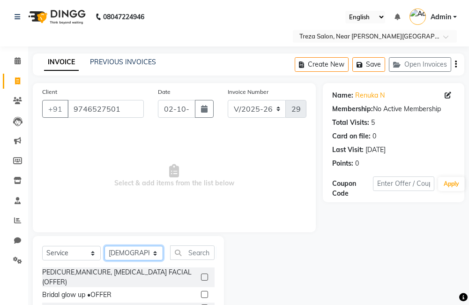
click at [122, 253] on select "Select Stylist [PERSON_NAME] Anju [PERSON_NAME] [PERSON_NAME] Jeeshma [PERSON_N…" at bounding box center [133, 253] width 59 height 15
select select "90712"
click at [104, 246] on select "Select Stylist [PERSON_NAME] Anju [PERSON_NAME] [PERSON_NAME] Jeeshma [PERSON_N…" at bounding box center [133, 253] width 59 height 15
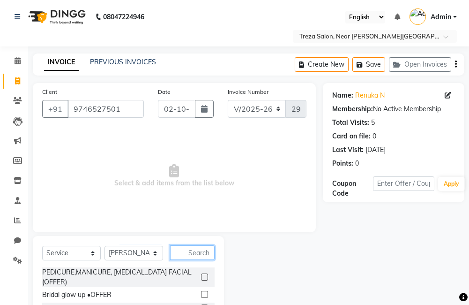
drag, startPoint x: 197, startPoint y: 248, endPoint x: 288, endPoint y: 214, distance: 96.7
click at [197, 248] on input "text" at bounding box center [192, 252] width 45 height 15
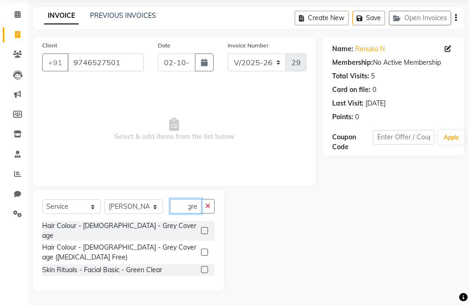
scroll to position [0, 4]
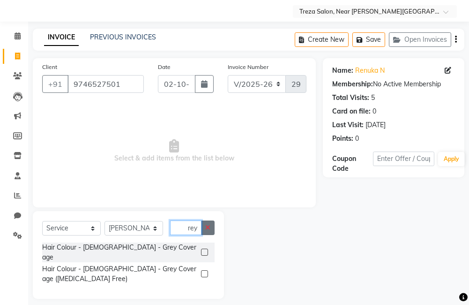
type input "grey"
click at [210, 227] on button "button" at bounding box center [208, 227] width 14 height 15
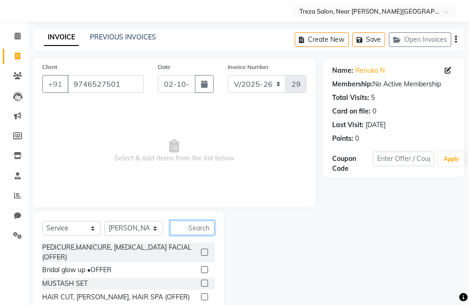
click at [201, 228] on input "text" at bounding box center [192, 227] width 45 height 15
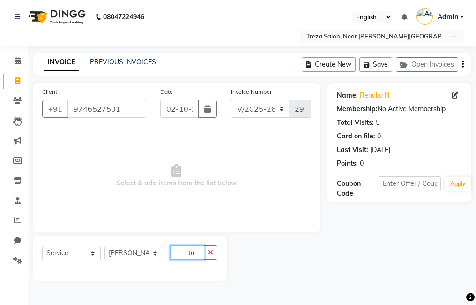
type input "t"
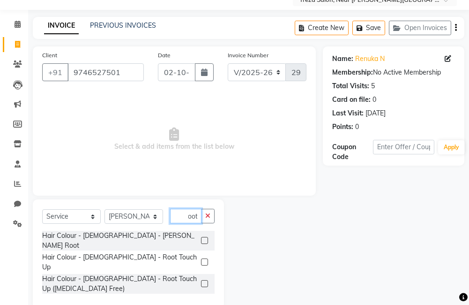
scroll to position [38, 0]
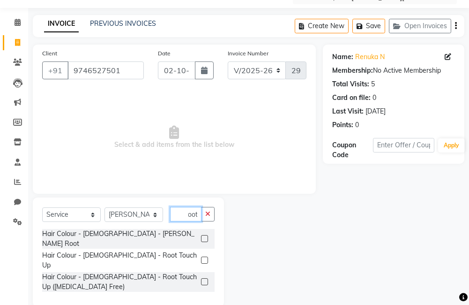
type input "root"
click at [204, 278] on label at bounding box center [204, 281] width 7 height 7
click at [204, 279] on input "checkbox" at bounding box center [204, 282] width 6 height 6
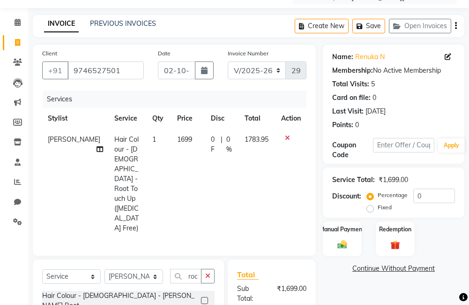
checkbox input "false"
click at [205, 269] on button "button" at bounding box center [208, 276] width 14 height 15
click at [203, 269] on input "text" at bounding box center [192, 276] width 45 height 15
type input "expre"
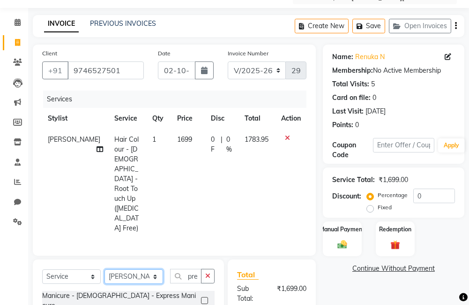
scroll to position [0, 0]
click at [119, 269] on select "Select Stylist [PERSON_NAME] Anju [PERSON_NAME] [PERSON_NAME] Jeeshma [PERSON_N…" at bounding box center [133, 276] width 59 height 15
select select "67450"
click at [104, 269] on select "Select Stylist [PERSON_NAME] Anju [PERSON_NAME] [PERSON_NAME] Jeeshma [PERSON_N…" at bounding box center [133, 276] width 59 height 15
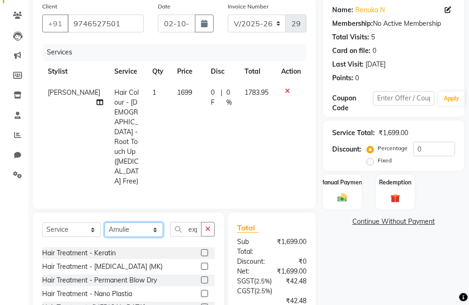
scroll to position [1078, 0]
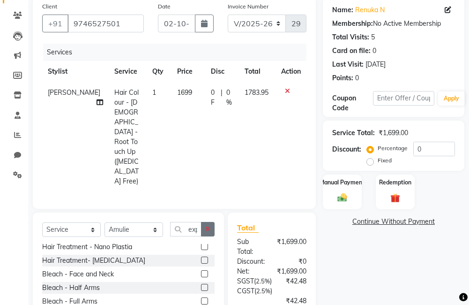
click at [210, 225] on icon "button" at bounding box center [207, 228] width 5 height 7
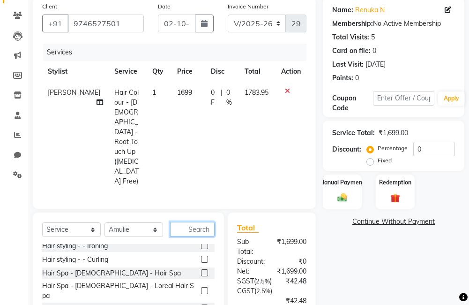
scroll to position [667, 0]
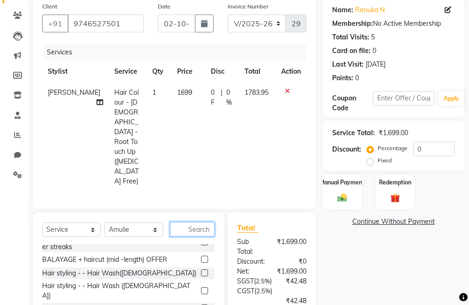
click at [203, 222] on input "text" at bounding box center [192, 229] width 45 height 15
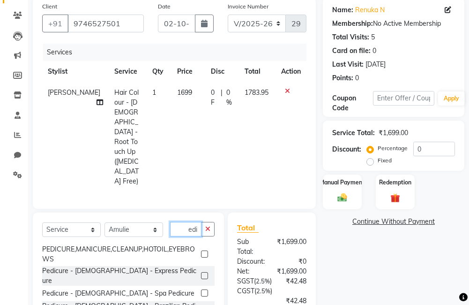
scroll to position [0, 11]
type input "pedicu"
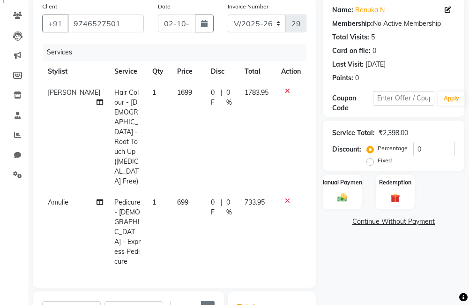
checkbox input "false"
click at [207, 300] on button "button" at bounding box center [208, 307] width 14 height 15
click at [196, 300] on input "text" at bounding box center [192, 307] width 45 height 15
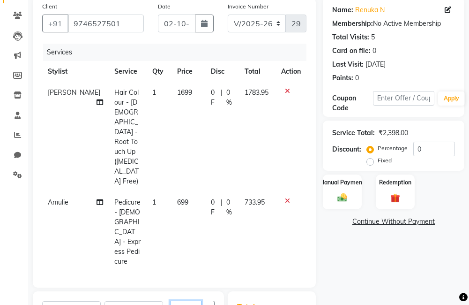
type input "thre"
checkbox input "false"
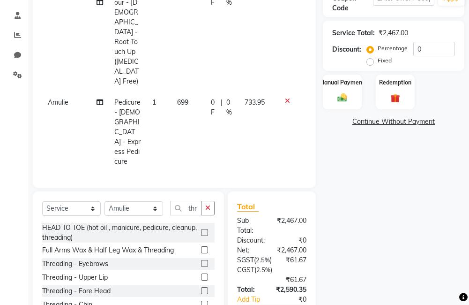
scroll to position [187, 0]
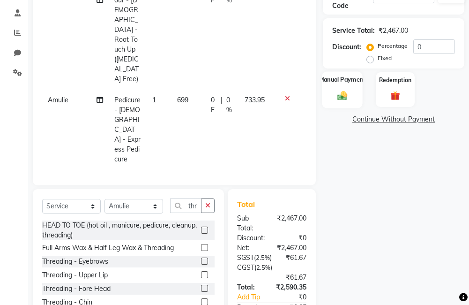
click at [336, 82] on label "Manual Payment" at bounding box center [342, 79] width 47 height 9
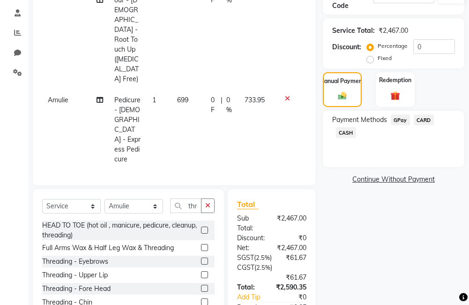
click at [390, 121] on div "GPay" at bounding box center [398, 120] width 23 height 13
drag, startPoint x: 401, startPoint y: 120, endPoint x: 402, endPoint y: 132, distance: 12.2
click at [402, 119] on span "GPay" at bounding box center [400, 119] width 19 height 11
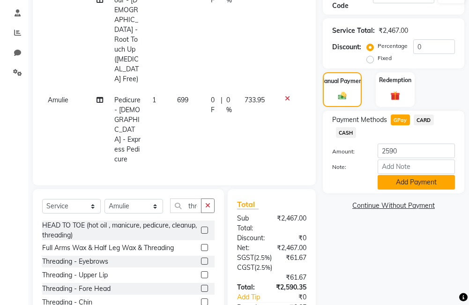
click at [407, 178] on button "Add Payment" at bounding box center [416, 182] width 77 height 15
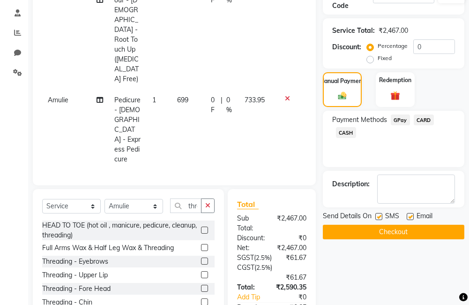
scroll to position [281, 0]
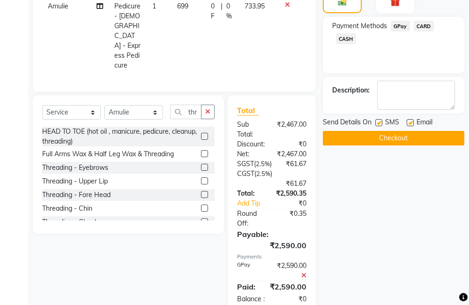
click at [381, 121] on label at bounding box center [378, 122] width 7 height 7
click at [381, 121] on input "checkbox" at bounding box center [378, 123] width 6 height 6
checkbox input "false"
click at [407, 123] on label at bounding box center [410, 122] width 7 height 7
click at [407, 123] on input "checkbox" at bounding box center [410, 123] width 6 height 6
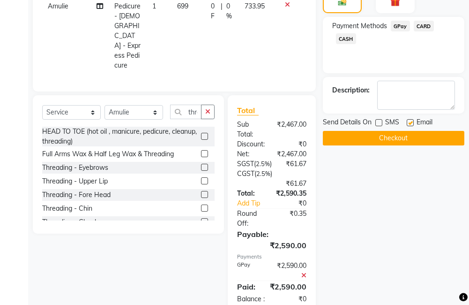
checkbox input "false"
click at [405, 133] on button "Checkout" at bounding box center [394, 138] width 142 height 15
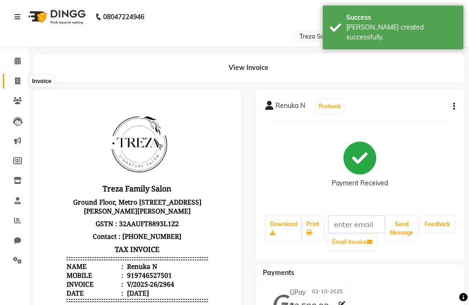
click at [17, 84] on icon at bounding box center [17, 80] width 5 height 7
select select "service"
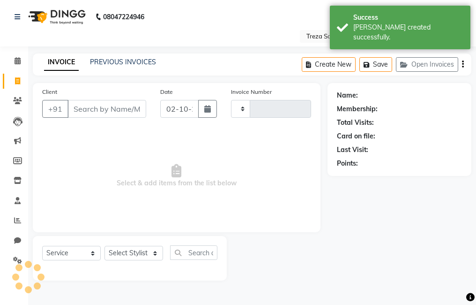
type input "2965"
select select "7633"
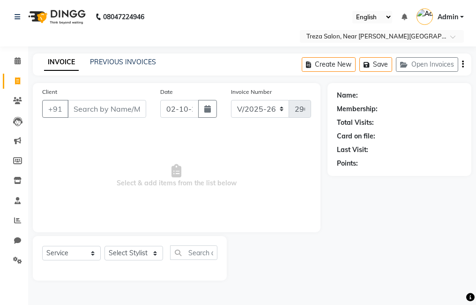
click at [87, 151] on span "Select & add items from the list below" at bounding box center [176, 176] width 269 height 94
click at [140, 249] on select "Select Stylist [PERSON_NAME] Anju [PERSON_NAME] [PERSON_NAME] Jeeshma [PERSON_N…" at bounding box center [133, 253] width 59 height 15
select select "85969"
click at [104, 246] on select "Select Stylist [PERSON_NAME] Anju [PERSON_NAME] [PERSON_NAME] Jeeshma [PERSON_N…" at bounding box center [133, 253] width 59 height 15
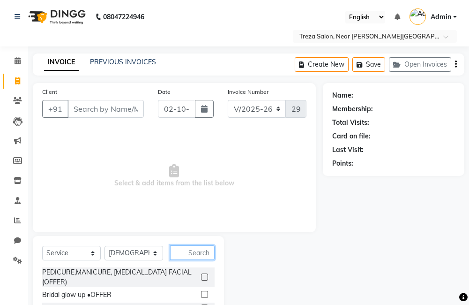
click at [202, 253] on input "text" at bounding box center [192, 252] width 45 height 15
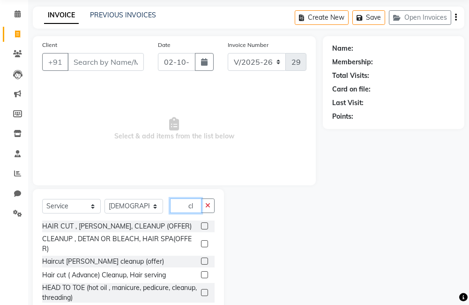
type input "c"
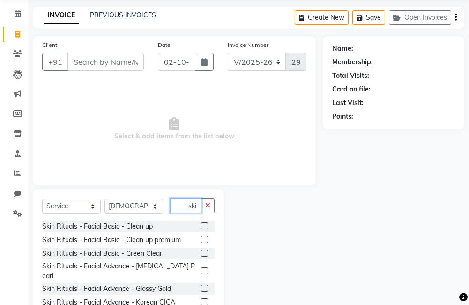
scroll to position [0, 3]
type input "skin"
click at [201, 224] on label at bounding box center [204, 225] width 7 height 7
click at [201, 224] on input "checkbox" at bounding box center [204, 226] width 6 height 6
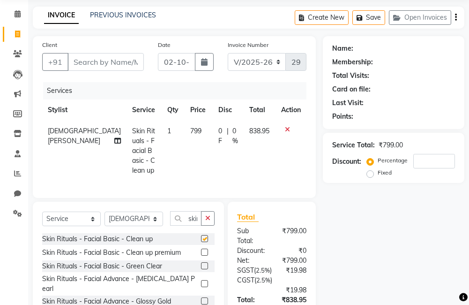
checkbox input "false"
click at [212, 215] on button "button" at bounding box center [208, 218] width 14 height 15
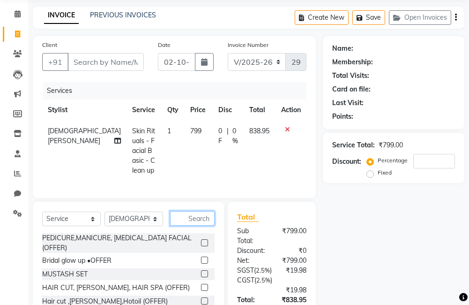
click at [195, 216] on input "text" at bounding box center [192, 218] width 45 height 15
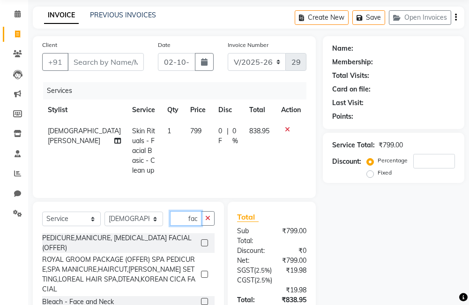
scroll to position [0, 4]
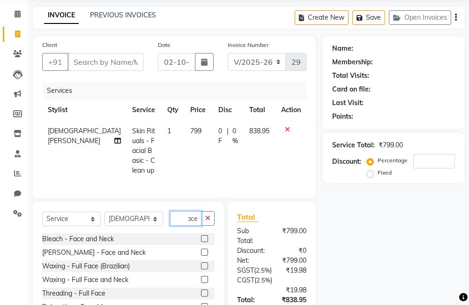
type input "face"
drag, startPoint x: 206, startPoint y: 250, endPoint x: 200, endPoint y: 244, distance: 9.0
click at [206, 250] on label at bounding box center [204, 251] width 7 height 7
click at [206, 250] on input "checkbox" at bounding box center [204, 252] width 6 height 6
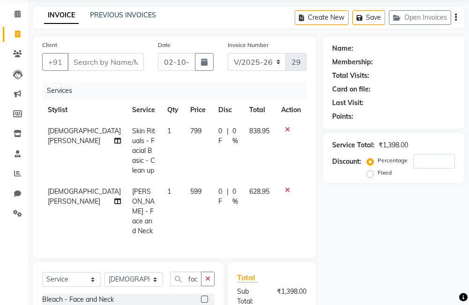
checkbox input "false"
drag, startPoint x: 206, startPoint y: 257, endPoint x: 194, endPoint y: 257, distance: 12.2
click at [205, 275] on icon "button" at bounding box center [207, 278] width 5 height 7
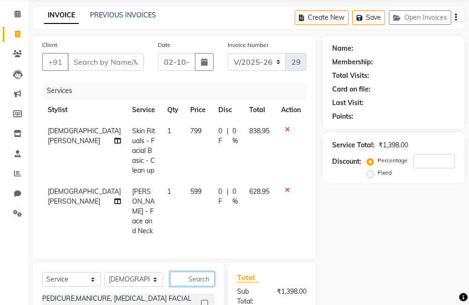
click at [192, 271] on input "text" at bounding box center [192, 278] width 45 height 15
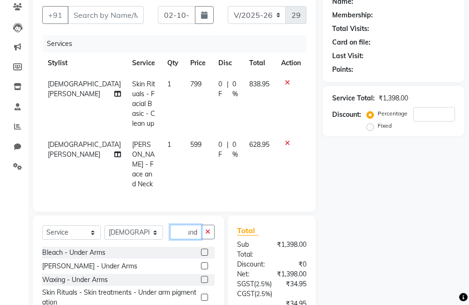
scroll to position [0, 6]
type input "unde"
drag, startPoint x: 204, startPoint y: 257, endPoint x: 207, endPoint y: 250, distance: 7.6
click at [204, 276] on label at bounding box center [204, 279] width 7 height 7
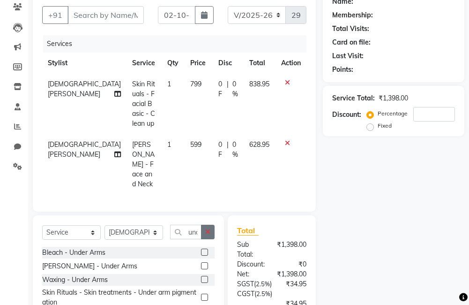
click at [204, 276] on input "checkbox" at bounding box center [204, 279] width 6 height 6
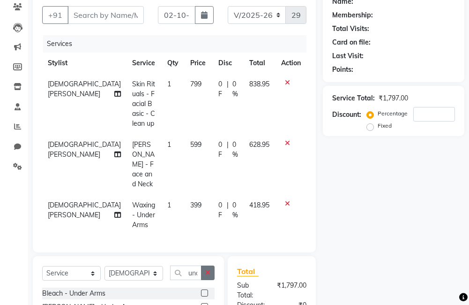
checkbox input "false"
click at [210, 265] on button "button" at bounding box center [208, 272] width 14 height 15
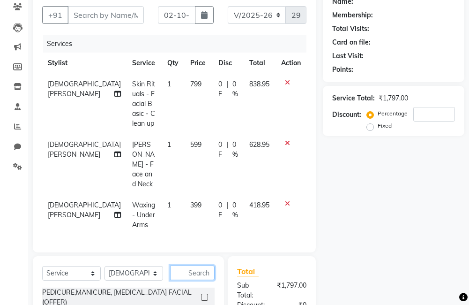
click at [201, 265] on input "text" at bounding box center [192, 272] width 45 height 15
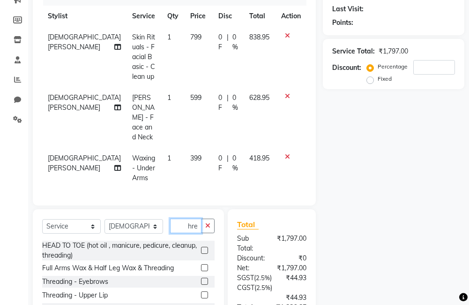
type input "thre"
click at [201, 277] on label at bounding box center [204, 280] width 7 height 7
click at [201, 278] on input "checkbox" at bounding box center [204, 281] width 6 height 6
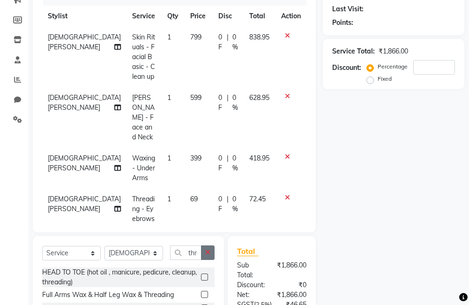
checkbox input "false"
click at [209, 245] on button "button" at bounding box center [208, 252] width 14 height 15
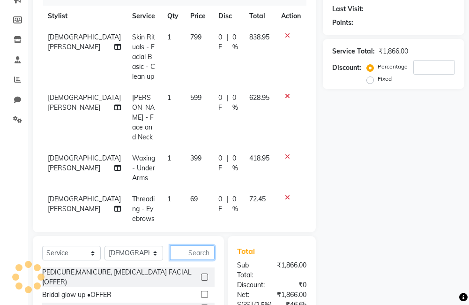
click at [201, 245] on input "text" at bounding box center [192, 252] width 45 height 15
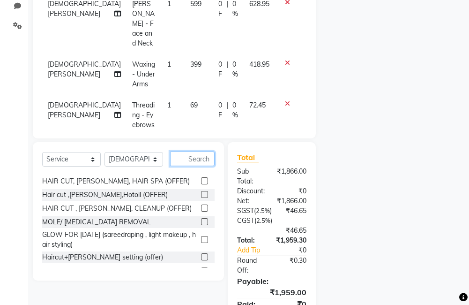
scroll to position [94, 0]
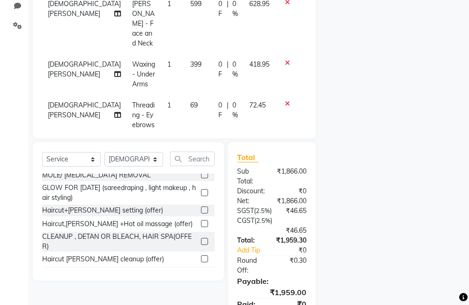
click at [201, 206] on label at bounding box center [204, 209] width 7 height 7
click at [201, 207] on input "checkbox" at bounding box center [204, 210] width 6 height 6
checkbox input "false"
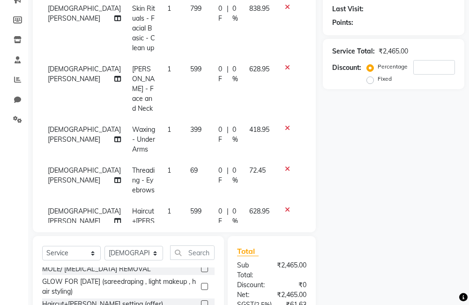
scroll to position [42, 0]
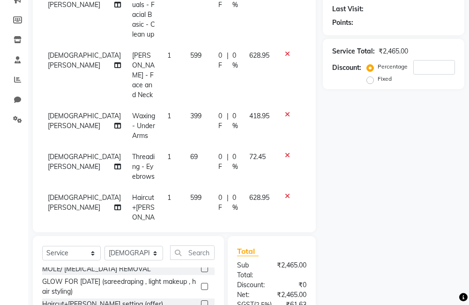
click at [218, 193] on span "0 F" at bounding box center [220, 203] width 5 height 20
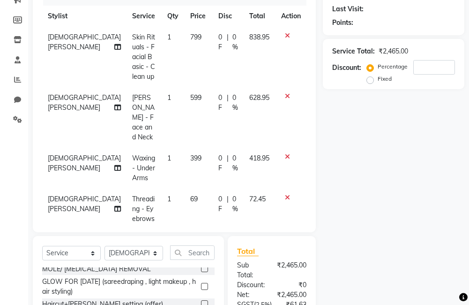
select select "85969"
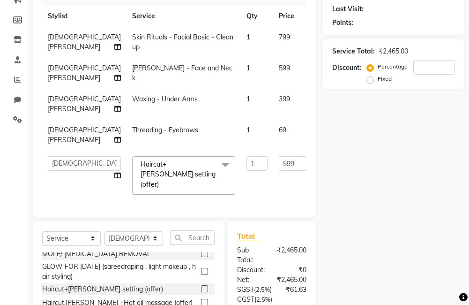
click at [318, 166] on input "0" at bounding box center [332, 163] width 28 height 15
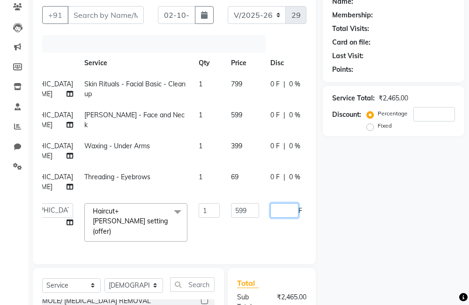
scroll to position [0, 46]
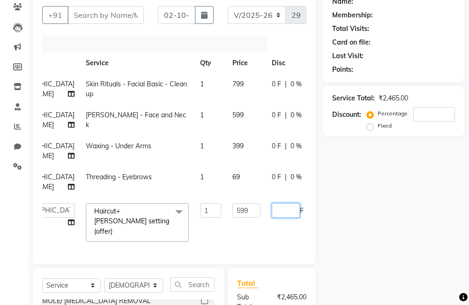
click at [272, 208] on input "number" at bounding box center [286, 210] width 28 height 15
type input "29.95"
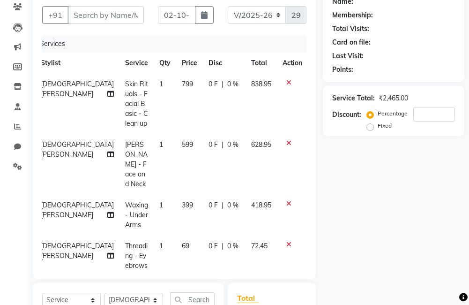
click at [374, 255] on div "Name: Membership: Total Visits: Card on file: Last Visit: Points: Service Total…" at bounding box center [397, 235] width 149 height 492
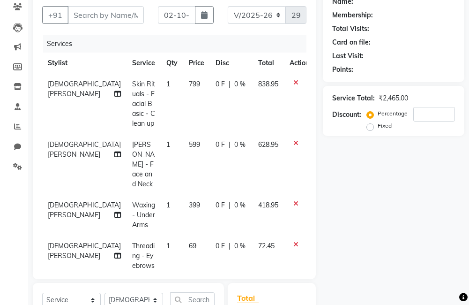
click at [216, 241] on span "0 F" at bounding box center [220, 246] width 9 height 10
select select "85969"
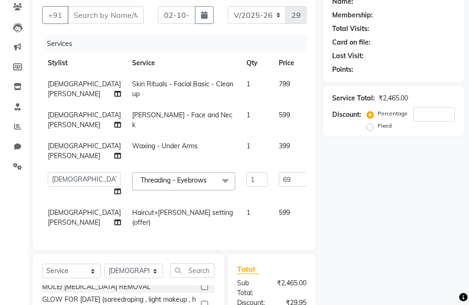
click at [318, 180] on input "0" at bounding box center [332, 179] width 28 height 15
type input "3.45"
click at [363, 206] on div "Name: Membership: Total Visits: Card on file: Last Visit: Points: Service Total…" at bounding box center [397, 220] width 149 height 463
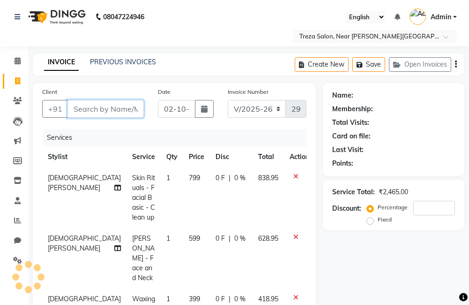
click at [97, 112] on input "Client" at bounding box center [105, 109] width 76 height 18
type input "h"
type input "0"
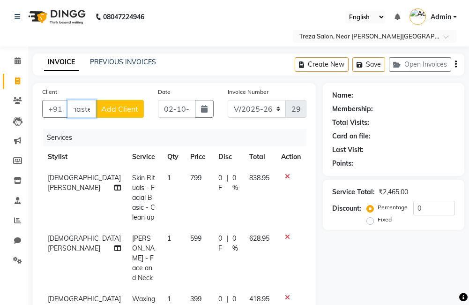
scroll to position [0, 6]
type input "hasten"
click at [111, 112] on span "Add Client" at bounding box center [119, 108] width 37 height 9
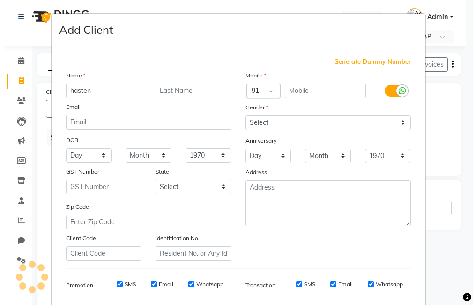
scroll to position [0, 0]
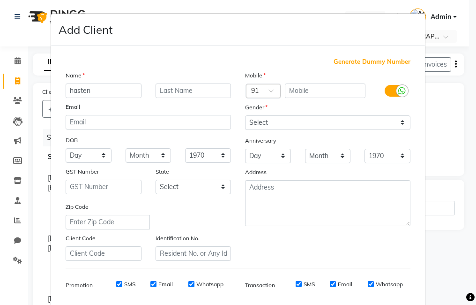
click at [385, 62] on span "Generate Dummy Number" at bounding box center [372, 61] width 77 height 9
type input "1337900000265"
checkbox input "false"
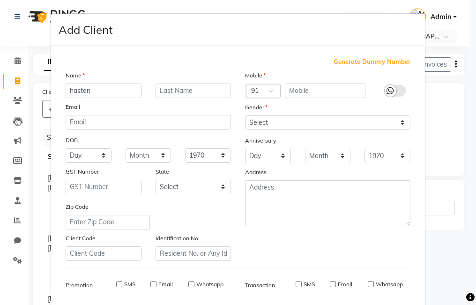
checkbox input "false"
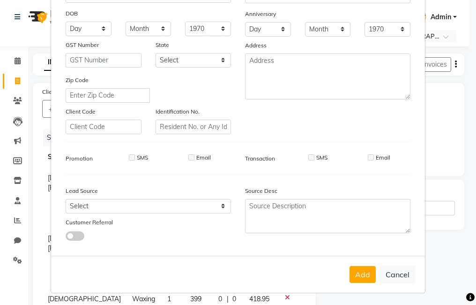
scroll to position [128, 0]
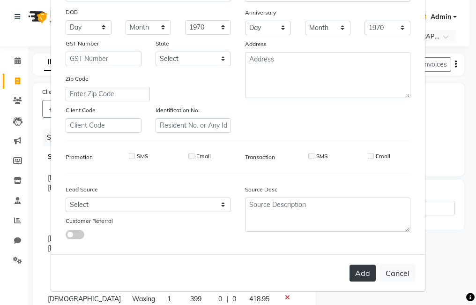
click at [365, 272] on button "Add" at bounding box center [363, 272] width 26 height 17
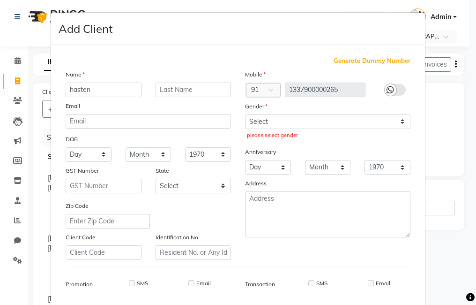
scroll to position [0, 0]
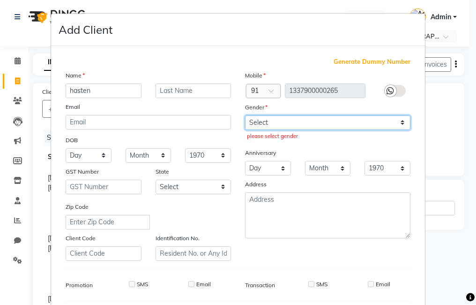
drag, startPoint x: 288, startPoint y: 126, endPoint x: 287, endPoint y: 131, distance: 5.2
click at [288, 126] on select "Select [DEMOGRAPHIC_DATA] [DEMOGRAPHIC_DATA] Other Prefer Not To Say" at bounding box center [327, 122] width 165 height 15
select select "[DEMOGRAPHIC_DATA]"
click at [245, 115] on select "Select [DEMOGRAPHIC_DATA] [DEMOGRAPHIC_DATA] Other Prefer Not To Say" at bounding box center [327, 122] width 165 height 15
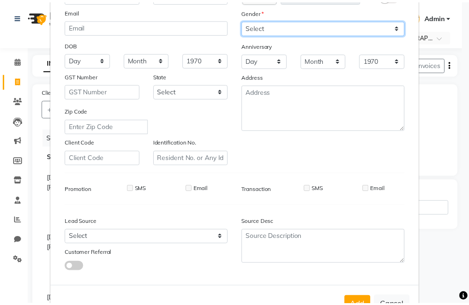
scroll to position [128, 0]
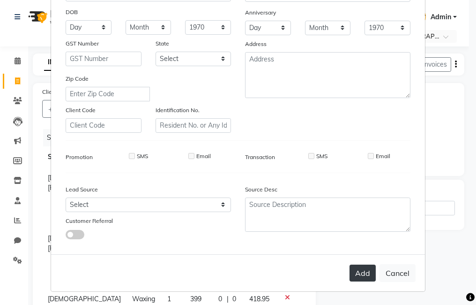
click at [366, 280] on button "Add" at bounding box center [363, 272] width 26 height 17
type input "1337900000265"
select select
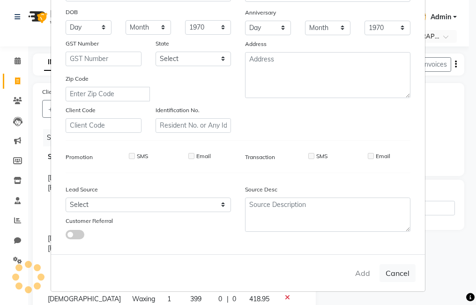
select select
checkbox input "false"
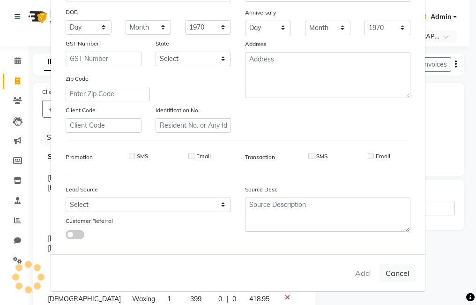
checkbox input "false"
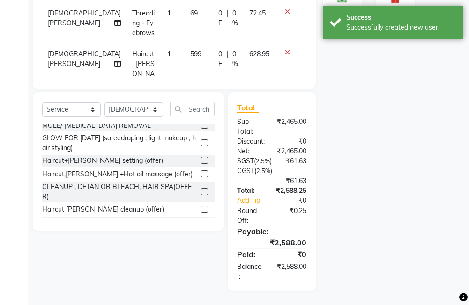
scroll to position [60, 0]
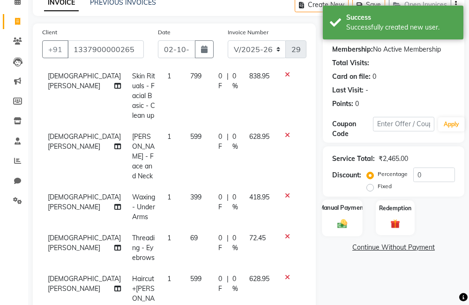
click at [340, 220] on img at bounding box center [343, 223] width 16 height 11
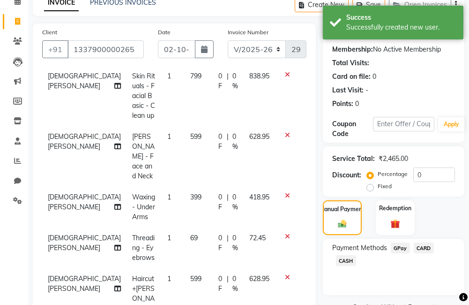
click at [416, 249] on span "CARD" at bounding box center [424, 247] width 20 height 11
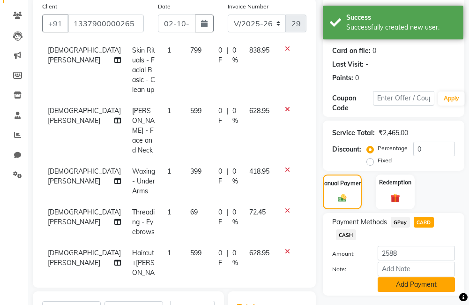
scroll to position [106, 0]
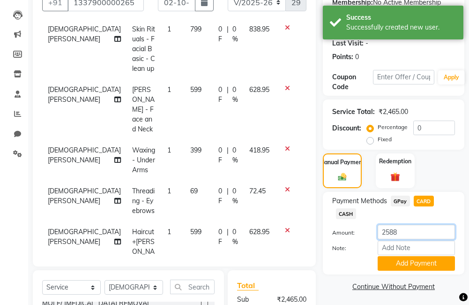
click at [406, 237] on input "2588" at bounding box center [416, 231] width 77 height 15
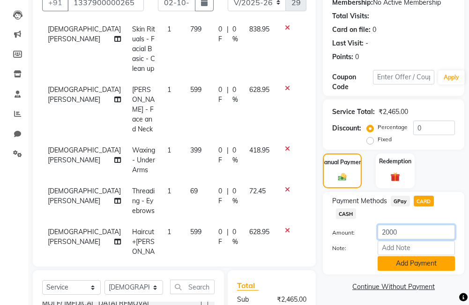
type input "2000"
click at [406, 267] on button "Add Payment" at bounding box center [416, 263] width 77 height 15
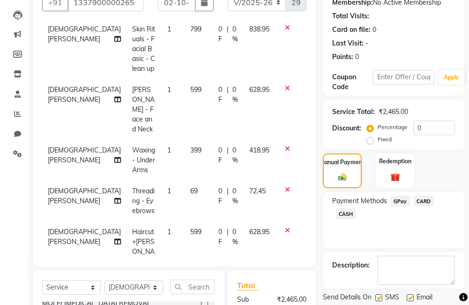
click at [347, 214] on span "CASH" at bounding box center [346, 213] width 20 height 11
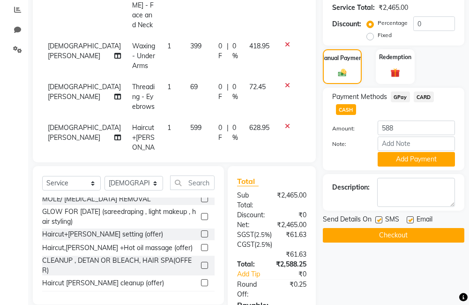
scroll to position [153, 0]
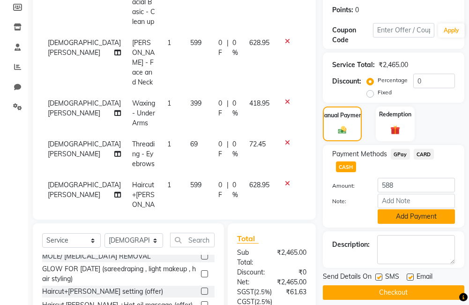
click at [410, 218] on button "Add Payment" at bounding box center [416, 216] width 77 height 15
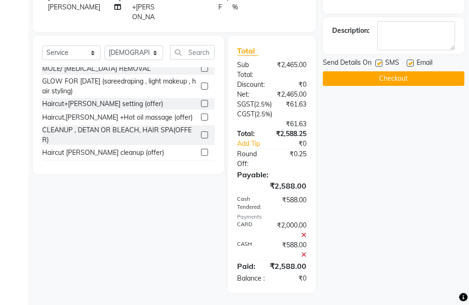
scroll to position [200, 0]
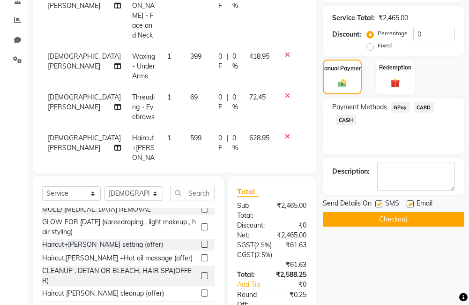
click at [393, 221] on button "Checkout" at bounding box center [394, 219] width 142 height 15
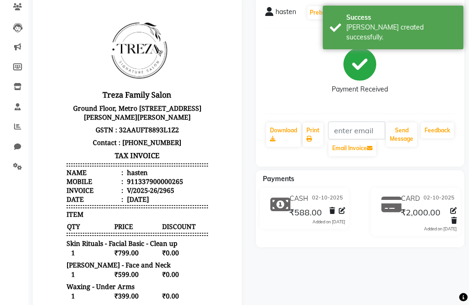
scroll to position [141, 0]
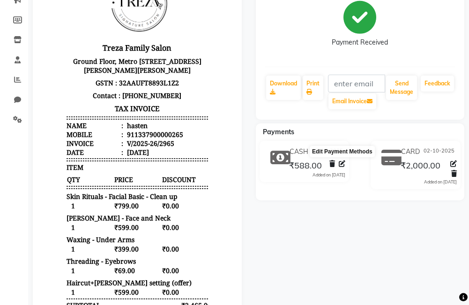
click at [339, 166] on icon at bounding box center [342, 163] width 7 height 7
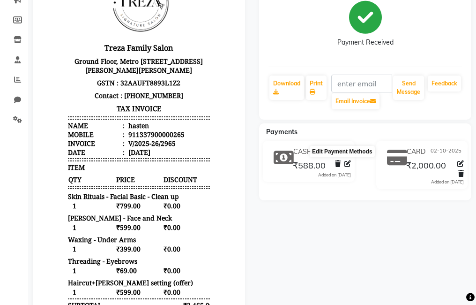
select select "1"
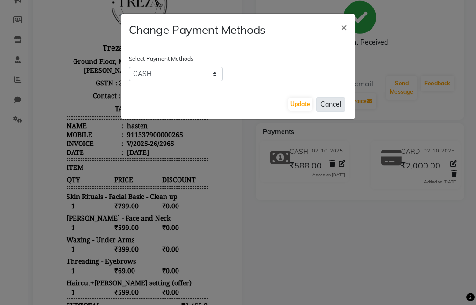
click at [329, 108] on button "Cancel" at bounding box center [330, 104] width 29 height 15
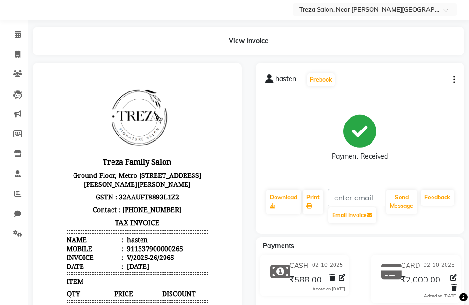
scroll to position [0, 0]
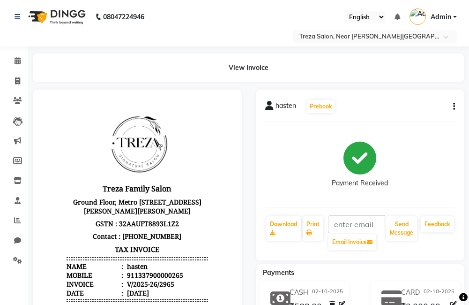
drag, startPoint x: 320, startPoint y: 278, endPoint x: 264, endPoint y: 129, distance: 159.1
click at [264, 129] on div "hasten Prebook Payment Received Download Print Email Invoice Send Message Feedb…" at bounding box center [360, 175] width 209 height 171
click at [9, 80] on span at bounding box center [17, 81] width 16 height 11
select select "service"
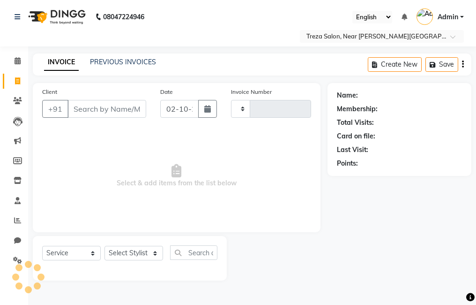
type input "2966"
select select "7633"
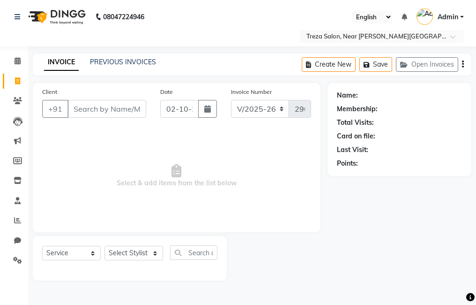
click at [119, 113] on input "Client" at bounding box center [106, 109] width 79 height 18
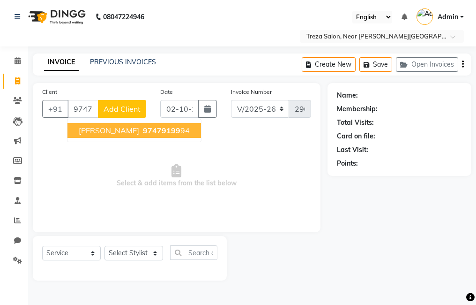
click at [149, 125] on button "[PERSON_NAME] 97479199 94" at bounding box center [134, 130] width 134 height 15
type input "9747919994"
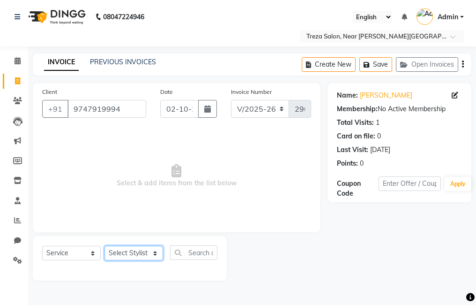
click at [136, 252] on select "Select Stylist [PERSON_NAME] Anju [PERSON_NAME] [PERSON_NAME] Jeeshma [PERSON_N…" at bounding box center [133, 253] width 59 height 15
click at [193, 208] on span "Select & add items from the list below" at bounding box center [176, 176] width 269 height 94
click at [133, 253] on select "Select Stylist [PERSON_NAME] Anju [PERSON_NAME] [PERSON_NAME] Jeeshma [PERSON_N…" at bounding box center [133, 253] width 59 height 15
select select "79935"
click at [104, 246] on select "Select Stylist [PERSON_NAME] Anju [PERSON_NAME] [PERSON_NAME] Jeeshma [PERSON_N…" at bounding box center [133, 253] width 59 height 15
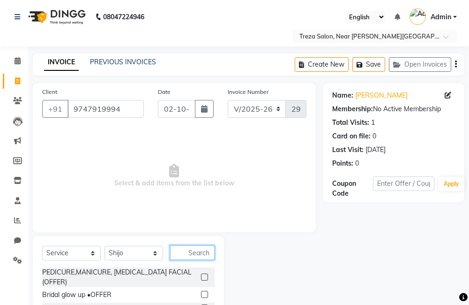
click at [197, 247] on input "text" at bounding box center [192, 252] width 45 height 15
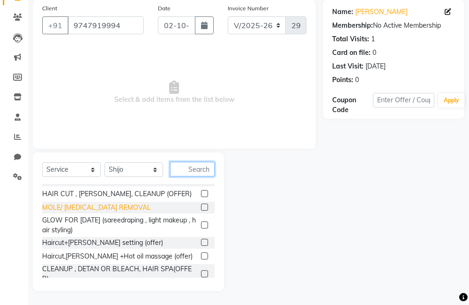
scroll to position [94, 0]
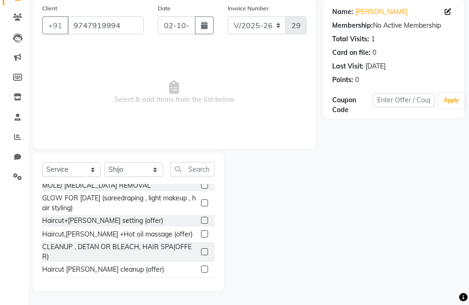
click at [201, 219] on label at bounding box center [204, 219] width 7 height 7
click at [201, 219] on input "checkbox" at bounding box center [204, 220] width 6 height 6
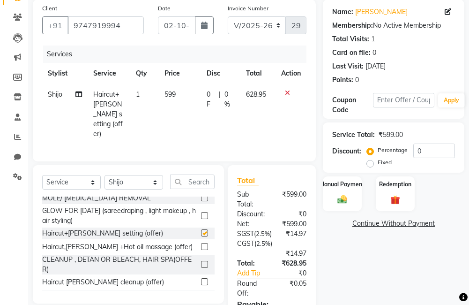
checkbox input "false"
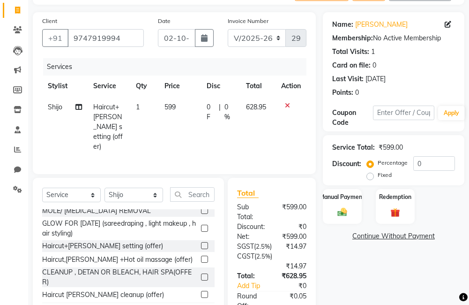
scroll to position [0, 0]
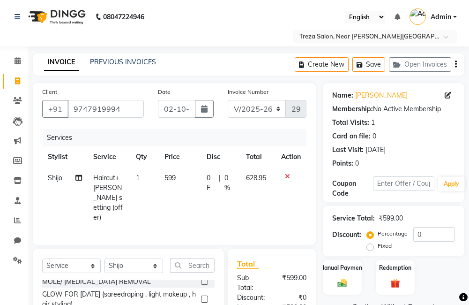
click at [455, 65] on icon "button" at bounding box center [456, 64] width 2 height 0
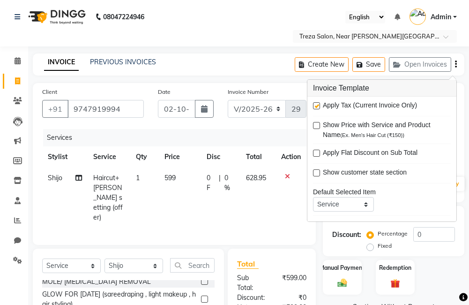
click at [318, 108] on label at bounding box center [316, 105] width 7 height 7
click at [318, 108] on input "checkbox" at bounding box center [316, 106] width 6 height 6
checkbox input "false"
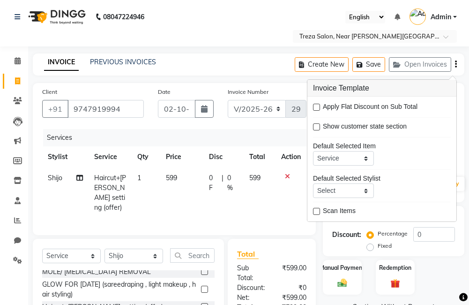
scroll to position [94, 0]
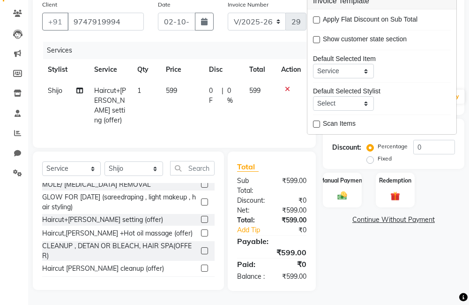
drag, startPoint x: 415, startPoint y: 229, endPoint x: 360, endPoint y: 202, distance: 61.2
click at [414, 228] on div "Name: [PERSON_NAME] Membership: No Active Membership Total Visits: 1 Card on fi…" at bounding box center [397, 143] width 149 height 295
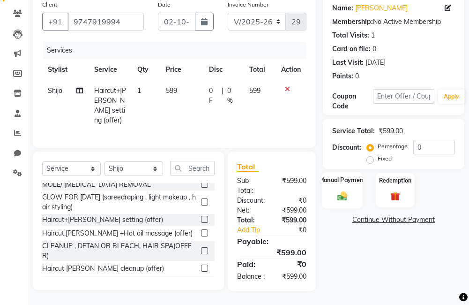
click at [353, 198] on div "Manual Payment" at bounding box center [342, 190] width 40 height 37
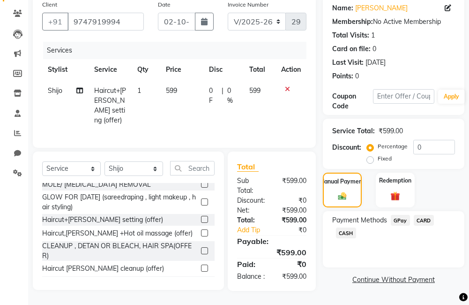
click at [392, 216] on span "GPay" at bounding box center [400, 220] width 19 height 11
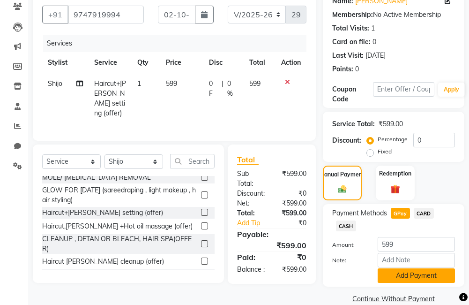
scroll to position [109, 0]
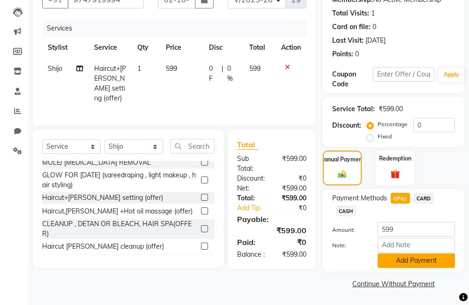
click at [417, 256] on button "Add Payment" at bounding box center [416, 260] width 77 height 15
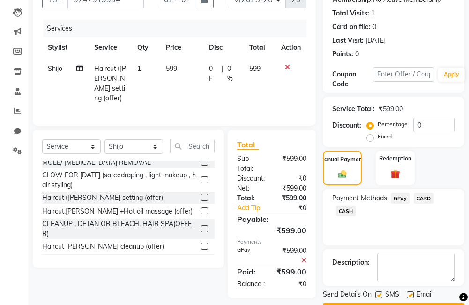
scroll to position [136, 0]
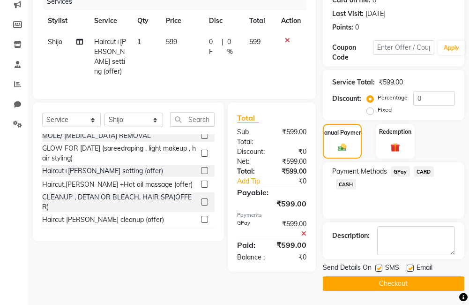
click at [411, 284] on button "Checkout" at bounding box center [394, 283] width 142 height 15
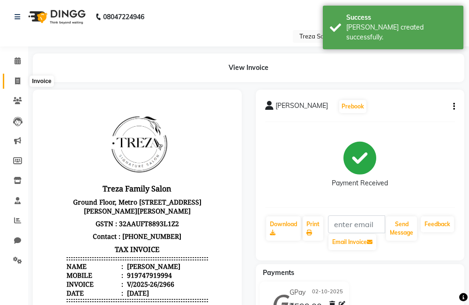
click at [18, 82] on icon at bounding box center [17, 80] width 5 height 7
select select "7633"
select select "service"
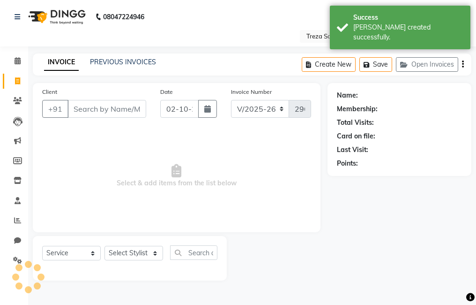
click at [115, 108] on input "Client" at bounding box center [106, 109] width 79 height 18
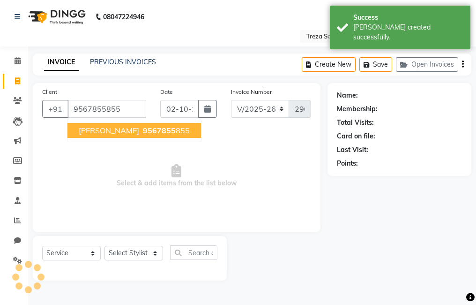
type input "9567855855"
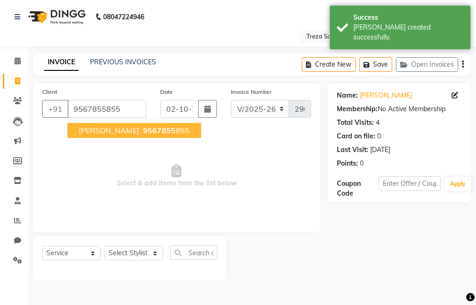
click at [143, 128] on span "9567855" at bounding box center [159, 130] width 33 height 9
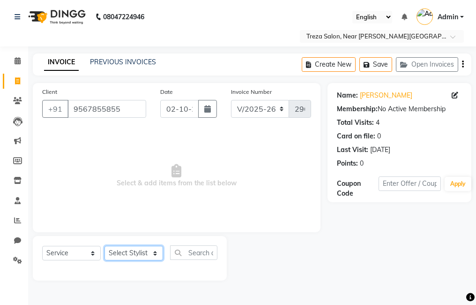
click at [139, 252] on select "Select Stylist [PERSON_NAME] Anju [PERSON_NAME] [PERSON_NAME] Jeeshma [PERSON_N…" at bounding box center [133, 253] width 59 height 15
click at [104, 246] on select "Select Stylist [PERSON_NAME] Anju [PERSON_NAME] [PERSON_NAME] Jeeshma [PERSON_N…" at bounding box center [133, 253] width 59 height 15
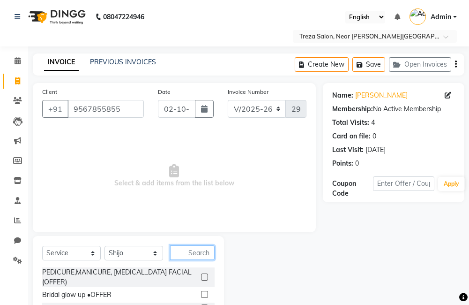
click at [183, 251] on input "text" at bounding box center [192, 252] width 45 height 15
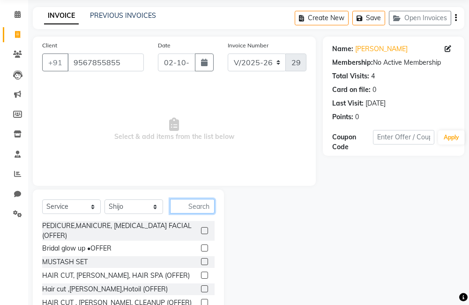
scroll to position [47, 0]
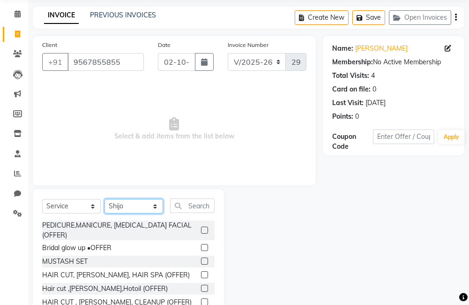
click at [130, 210] on select "Select Stylist [PERSON_NAME] Anju [PERSON_NAME] [PERSON_NAME] Jeeshma [PERSON_N…" at bounding box center [133, 206] width 59 height 15
select select "81285"
click at [104, 199] on select "Select Stylist [PERSON_NAME] Anju [PERSON_NAME] [PERSON_NAME] Jeeshma [PERSON_N…" at bounding box center [133, 206] width 59 height 15
click at [186, 206] on input "text" at bounding box center [192, 205] width 45 height 15
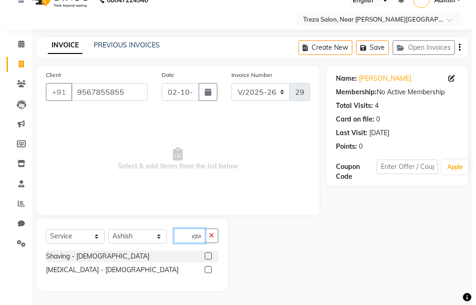
scroll to position [0, 0]
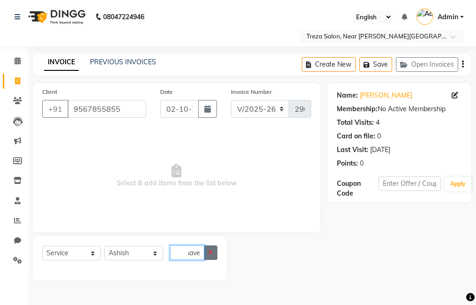
type input "shave"
click at [209, 259] on button "button" at bounding box center [211, 252] width 14 height 15
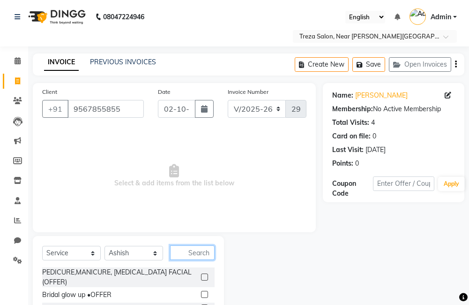
click at [205, 253] on input "text" at bounding box center [192, 252] width 45 height 15
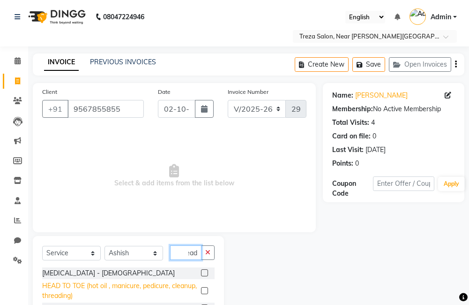
scroll to position [74, 0]
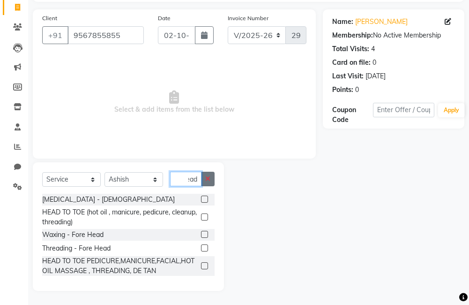
type input "head"
click at [204, 181] on button "button" at bounding box center [208, 179] width 14 height 15
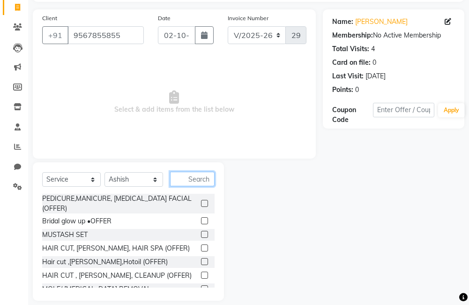
scroll to position [0, 0]
click at [200, 180] on input "text" at bounding box center [192, 179] width 45 height 15
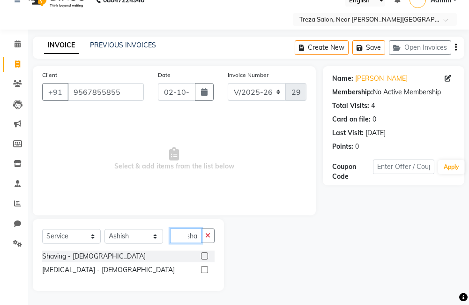
scroll to position [0, 5]
type input "shav"
click at [205, 255] on label at bounding box center [204, 255] width 7 height 7
click at [205, 255] on input "checkbox" at bounding box center [204, 256] width 6 height 6
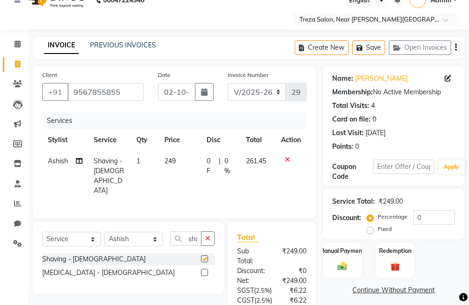
checkbox input "false"
click at [207, 240] on button "button" at bounding box center [208, 238] width 14 height 15
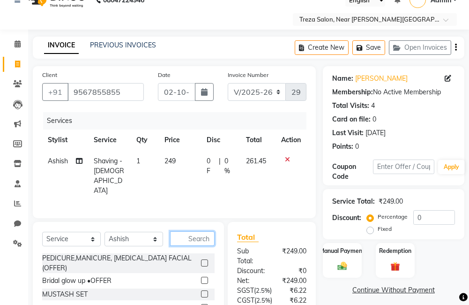
click at [199, 237] on input "text" at bounding box center [192, 238] width 45 height 15
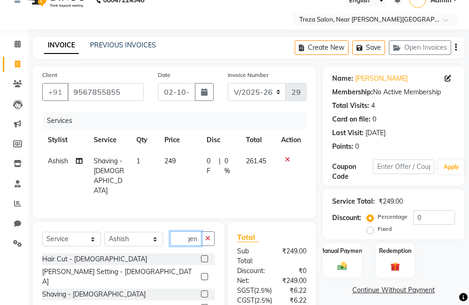
scroll to position [0, 5]
type input "gent"
click at [201, 258] on label at bounding box center [204, 258] width 7 height 7
click at [201, 258] on input "checkbox" at bounding box center [204, 259] width 6 height 6
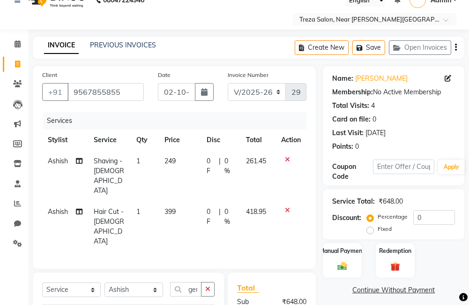
checkbox input "false"
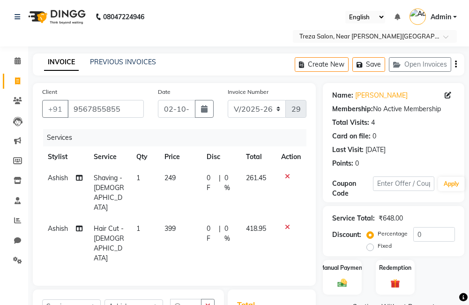
click at [456, 65] on icon "button" at bounding box center [456, 64] width 2 height 0
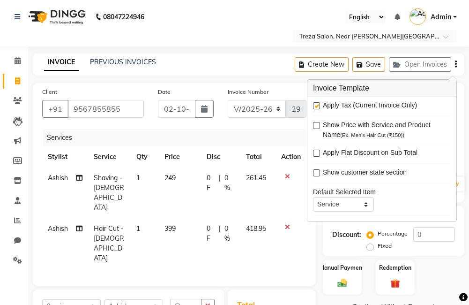
click at [318, 107] on label at bounding box center [316, 105] width 7 height 7
click at [318, 107] on input "checkbox" at bounding box center [316, 106] width 6 height 6
checkbox input "false"
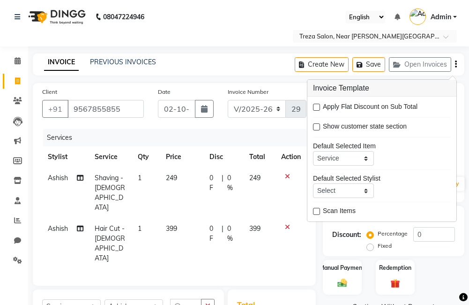
scroll to position [115, 0]
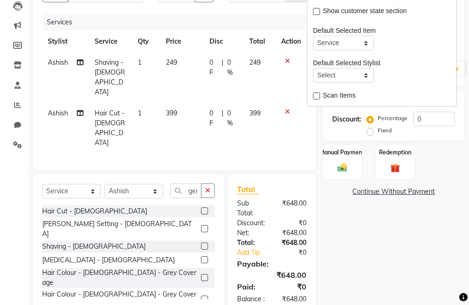
click at [353, 250] on div "Name: [PERSON_NAME] Membership: No Active Membership Total Visits: 4 Card on fi…" at bounding box center [397, 140] width 149 height 345
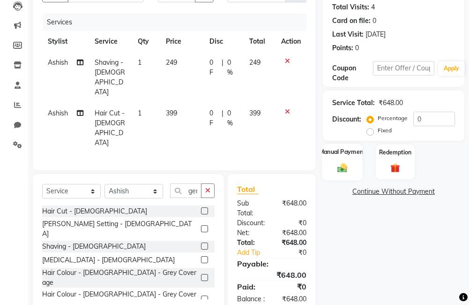
click at [350, 162] on div "Manual Payment" at bounding box center [342, 161] width 40 height 37
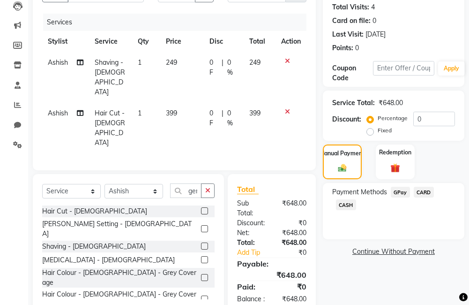
drag, startPoint x: 283, startPoint y: 89, endPoint x: 290, endPoint y: 56, distance: 34.0
click at [283, 103] on td at bounding box center [291, 128] width 31 height 51
click at [287, 58] on icon at bounding box center [287, 61] width 5 height 7
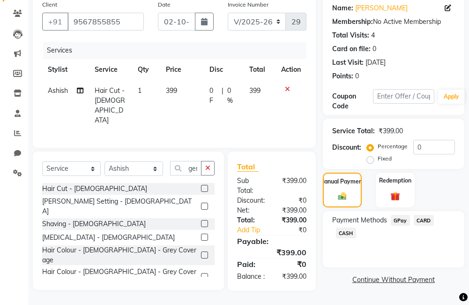
click at [286, 86] on icon at bounding box center [287, 89] width 5 height 7
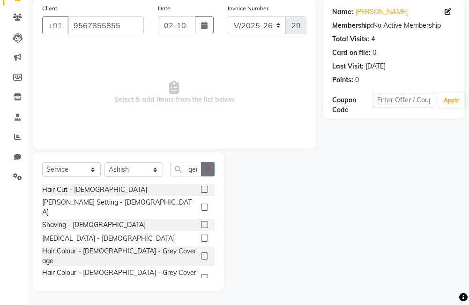
click at [205, 170] on icon "button" at bounding box center [207, 168] width 5 height 7
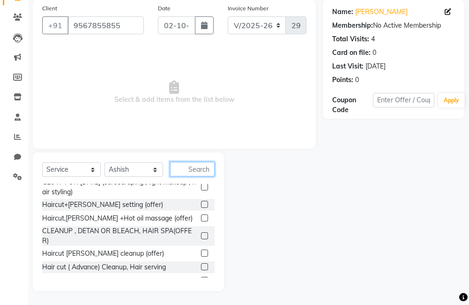
scroll to position [94, 0]
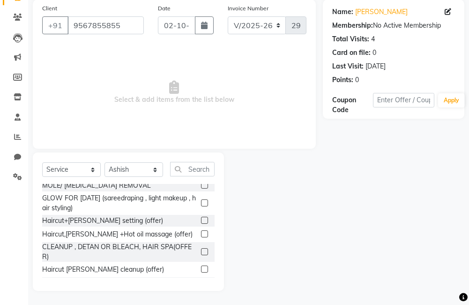
click at [201, 221] on label at bounding box center [204, 219] width 7 height 7
click at [201, 221] on input "checkbox" at bounding box center [204, 220] width 6 height 6
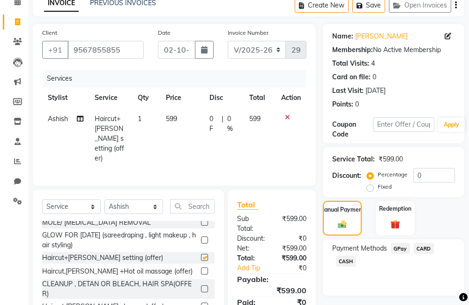
checkbox input "false"
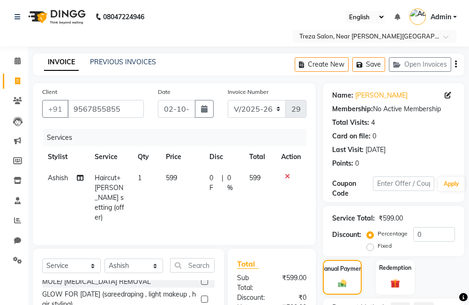
scroll to position [94, 0]
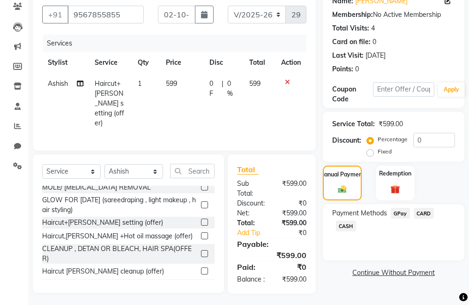
click at [398, 213] on span "GPay" at bounding box center [400, 213] width 19 height 11
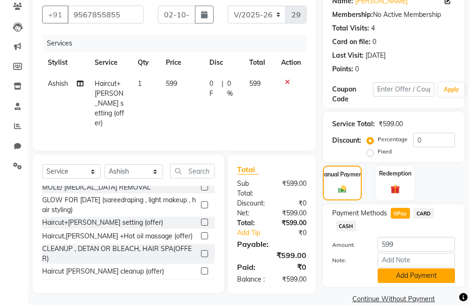
scroll to position [109, 0]
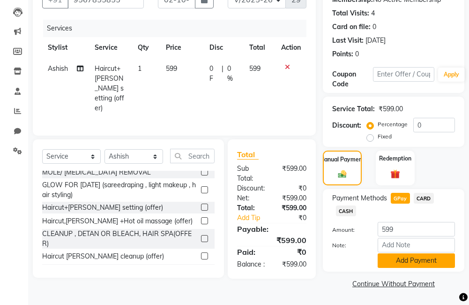
click at [432, 257] on button "Add Payment" at bounding box center [416, 260] width 77 height 15
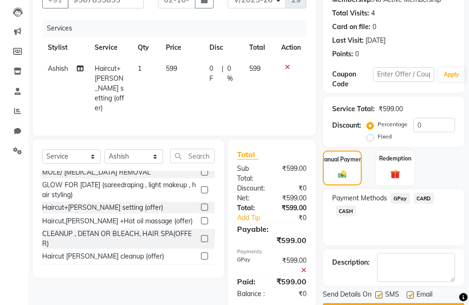
scroll to position [136, 0]
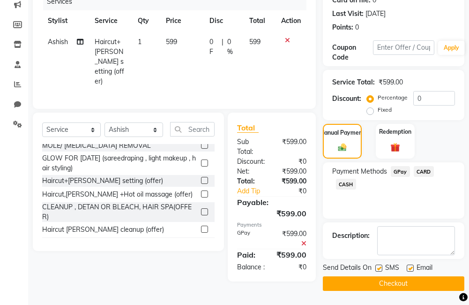
click at [416, 282] on button "Checkout" at bounding box center [394, 283] width 142 height 15
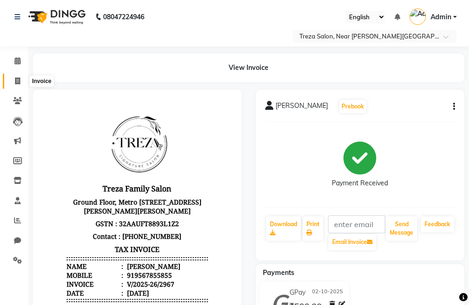
click at [11, 82] on span at bounding box center [17, 81] width 16 height 11
select select "service"
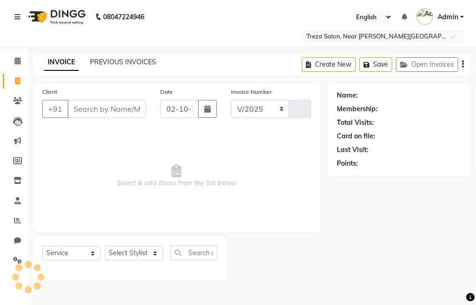
select select "7633"
type input "2968"
click at [152, 60] on link "PREVIOUS INVOICES" at bounding box center [123, 62] width 66 height 8
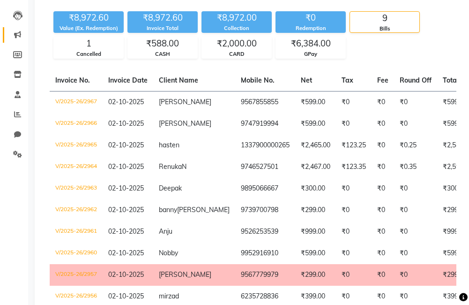
scroll to position [35, 0]
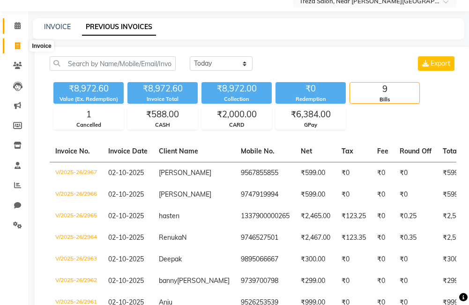
drag, startPoint x: 11, startPoint y: 42, endPoint x: 21, endPoint y: 54, distance: 15.6
click at [11, 42] on span at bounding box center [17, 46] width 16 height 11
select select "service"
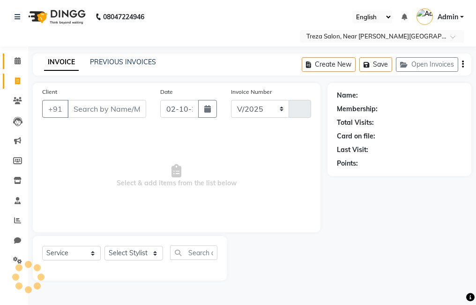
select select "7633"
type input "2968"
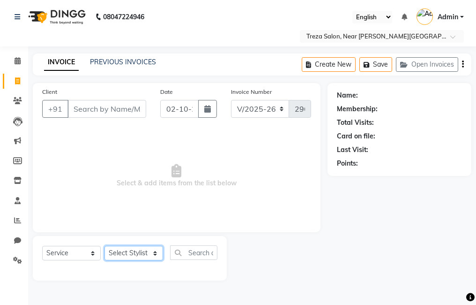
click at [140, 254] on select "Select Stylist [PERSON_NAME] Anju [PERSON_NAME] [PERSON_NAME] Jeeshma [PERSON_N…" at bounding box center [133, 253] width 59 height 15
select select "81285"
click at [104, 246] on select "Select Stylist [PERSON_NAME] Anju [PERSON_NAME] [PERSON_NAME] Jeeshma [PERSON_N…" at bounding box center [133, 253] width 59 height 15
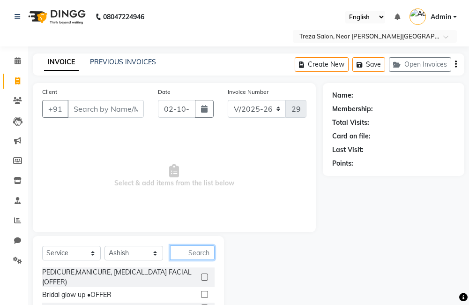
click at [200, 257] on input "text" at bounding box center [192, 252] width 45 height 15
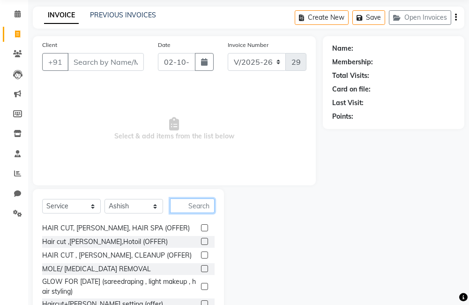
scroll to position [94, 0]
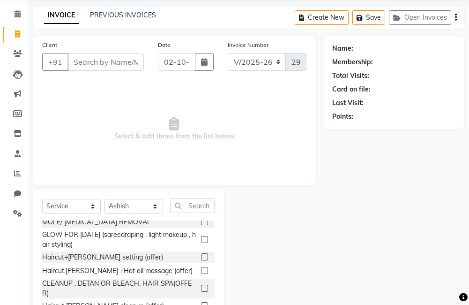
click at [201, 256] on label at bounding box center [204, 256] width 7 height 7
click at [201, 256] on input "checkbox" at bounding box center [204, 257] width 6 height 6
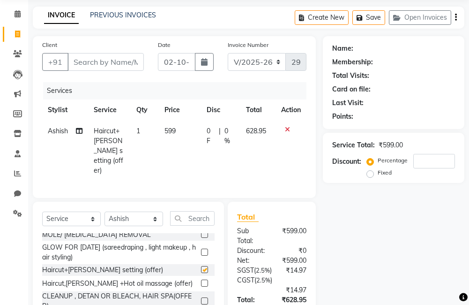
checkbox input "false"
click at [198, 211] on input "text" at bounding box center [192, 218] width 45 height 15
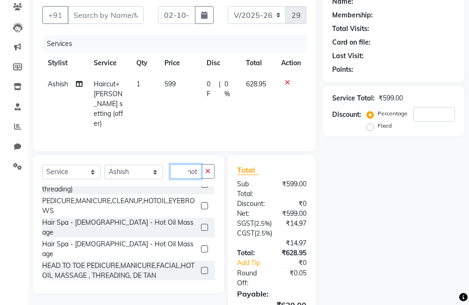
type input "hot"
click at [201, 245] on label at bounding box center [204, 248] width 7 height 7
click at [201, 246] on input "checkbox" at bounding box center [204, 249] width 6 height 6
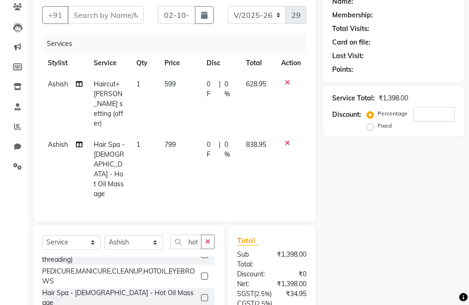
checkbox input "false"
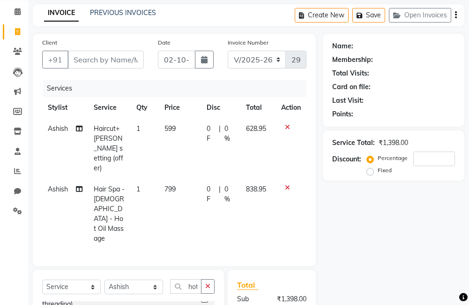
scroll to position [47, 0]
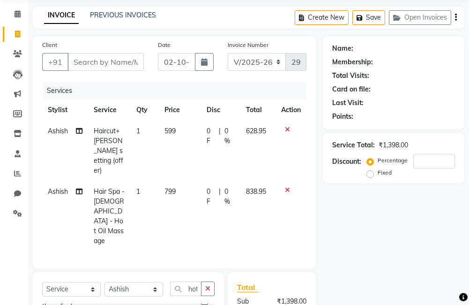
click at [216, 139] on div "0 F | 0 %" at bounding box center [221, 136] width 28 height 20
select select "81285"
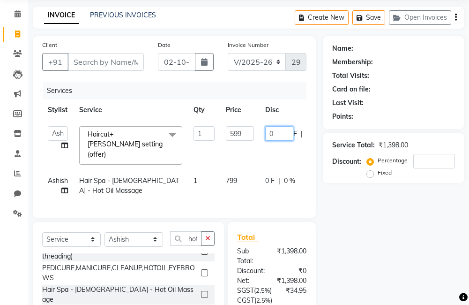
click at [280, 132] on input "0" at bounding box center [279, 133] width 28 height 15
type input "29.95"
click at [340, 224] on div "Name: Membership: Total Visits: Card on file: Last Visit: Points: Service Total…" at bounding box center [397, 228] width 149 height 384
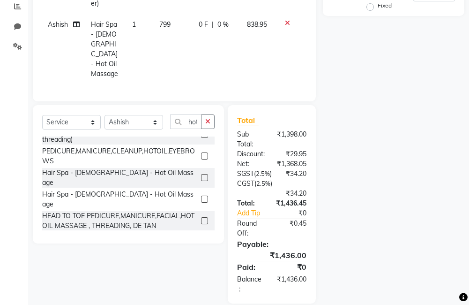
scroll to position [167, 0]
